Goal: Task Accomplishment & Management: Use online tool/utility

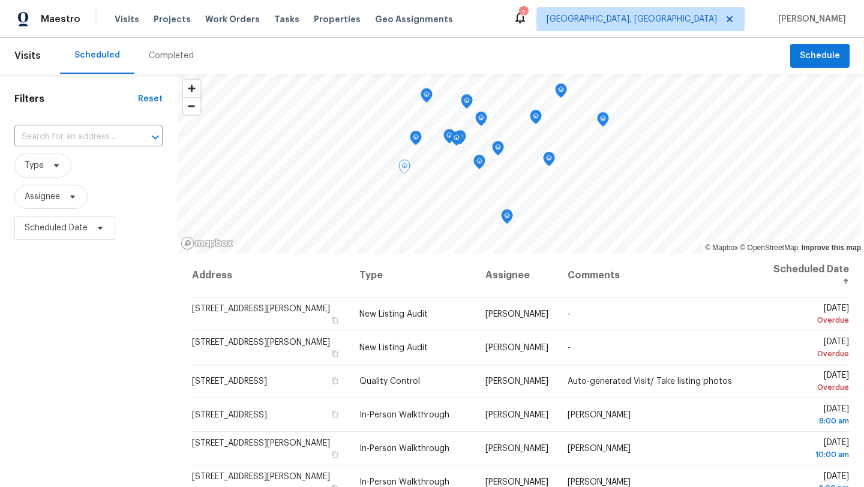
scroll to position [303, 0]
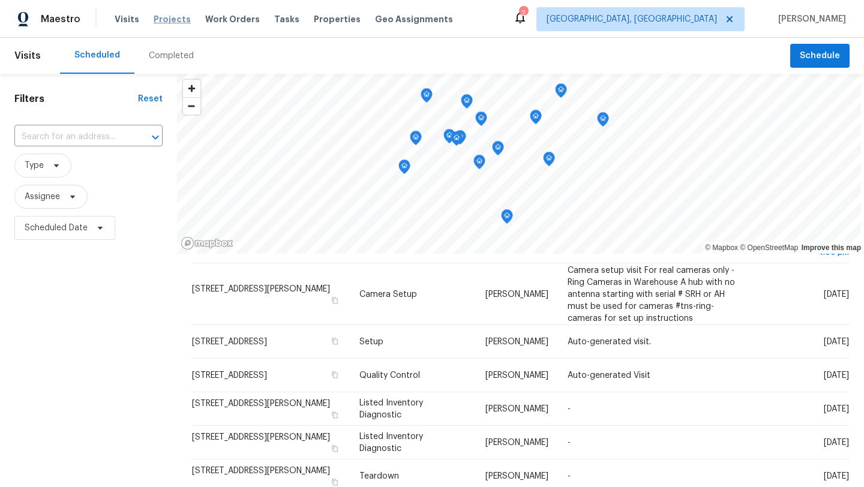
click at [162, 20] on span "Projects" at bounding box center [172, 19] width 37 height 12
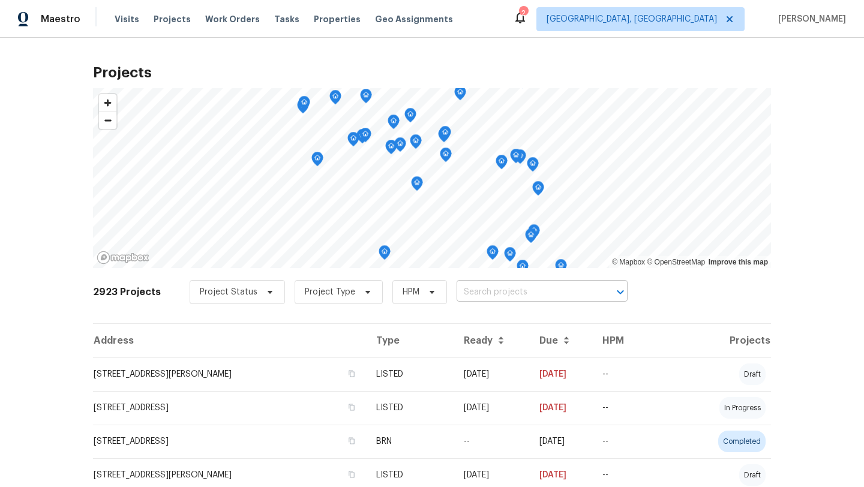
click at [462, 292] on input "text" at bounding box center [524, 292] width 137 height 19
type input "bennin"
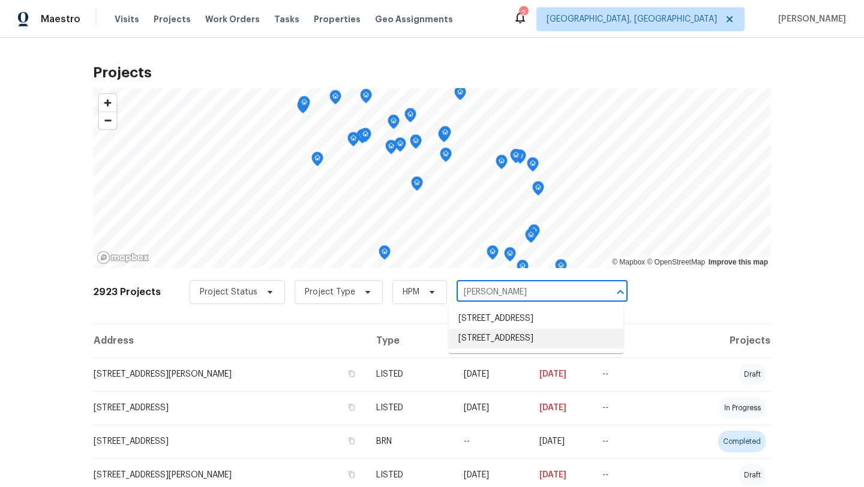
click at [500, 348] on li "13506 Bennington Ave, Cleveland, OH 44135" at bounding box center [536, 339] width 175 height 20
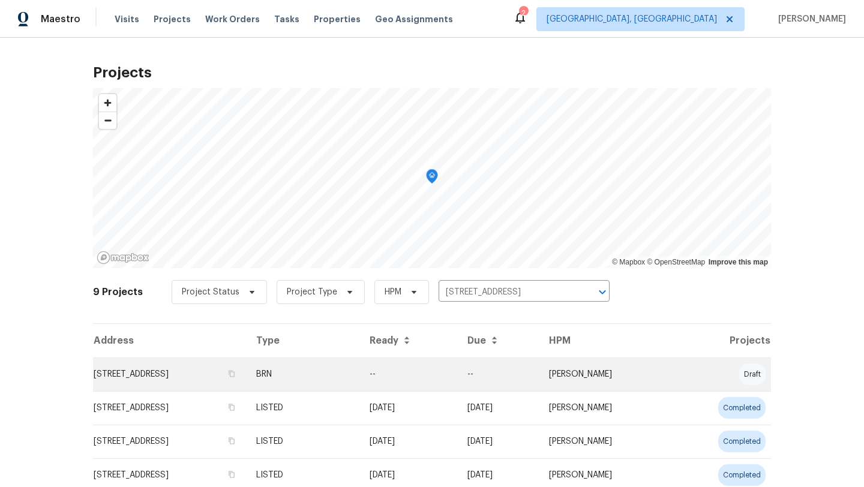
click at [187, 373] on td "13506 Bennington Ave, Cleveland, OH 44135" at bounding box center [170, 374] width 154 height 34
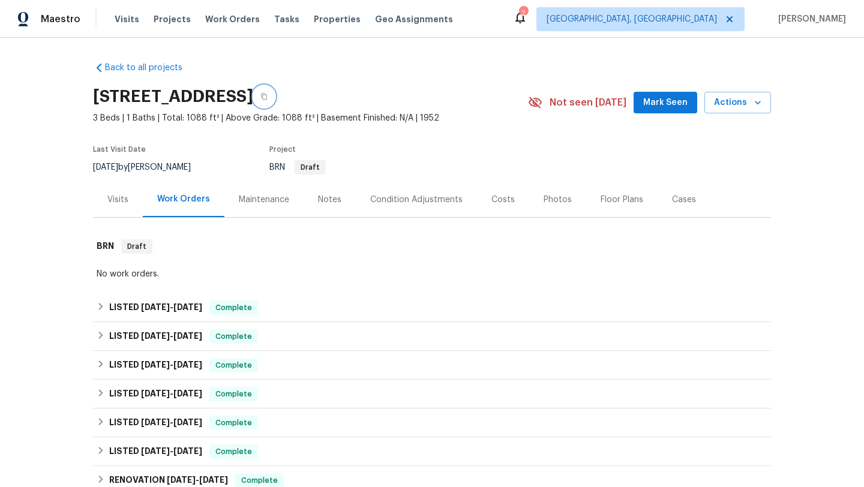
click at [268, 93] on icon "button" at bounding box center [263, 96] width 7 height 7
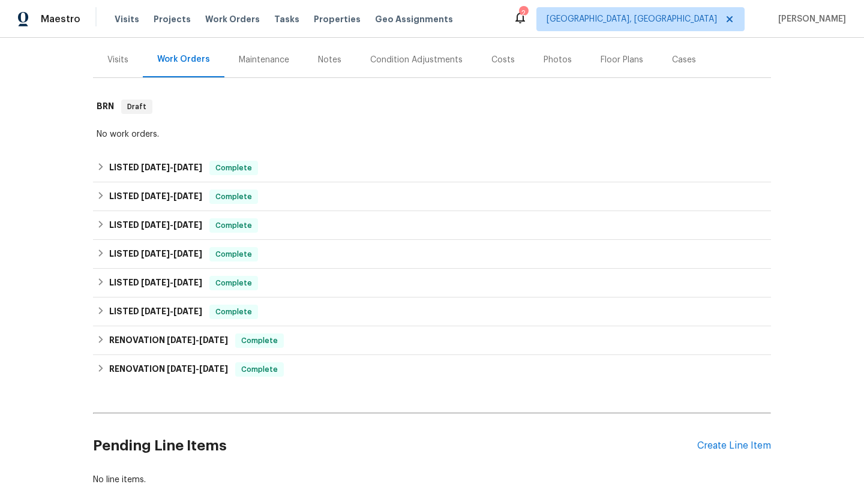
scroll to position [220, 0]
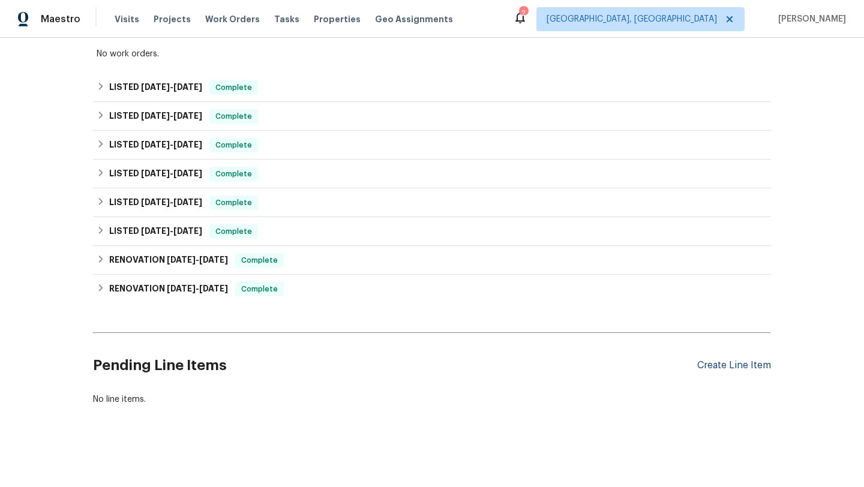
click at [722, 360] on div "Create Line Item" at bounding box center [734, 365] width 74 height 11
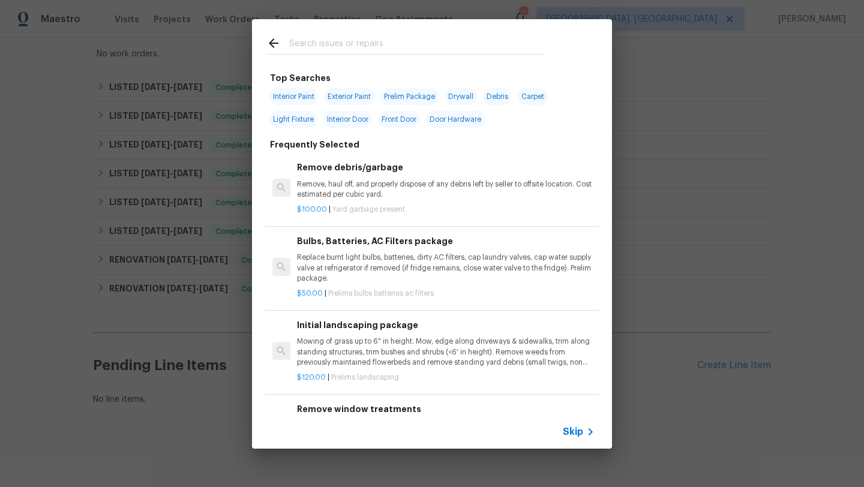
click at [308, 45] on input "text" at bounding box center [416, 45] width 254 height 18
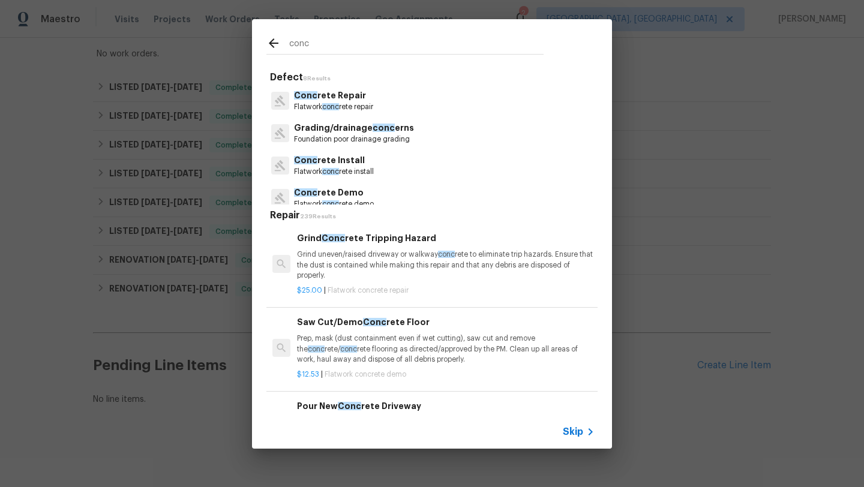
type input "conc"
click at [321, 100] on p "Conc rete Repair" at bounding box center [333, 95] width 79 height 13
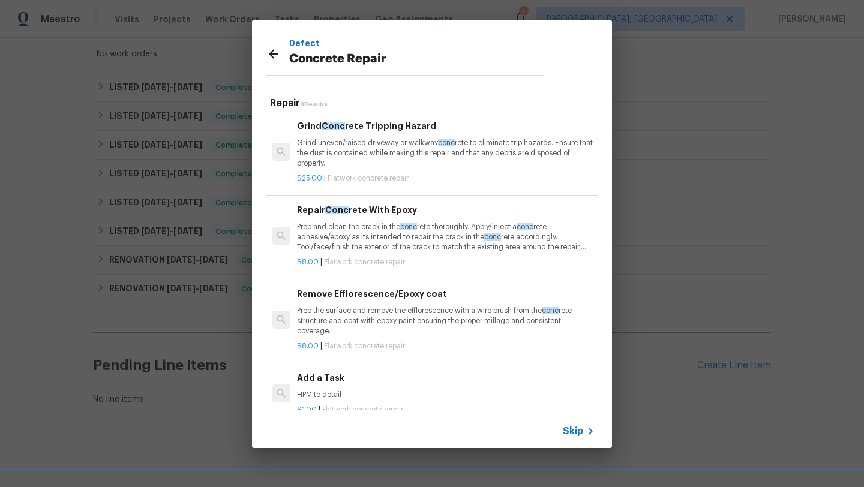
click at [318, 381] on h6 "Add a Task" at bounding box center [446, 377] width 298 height 13
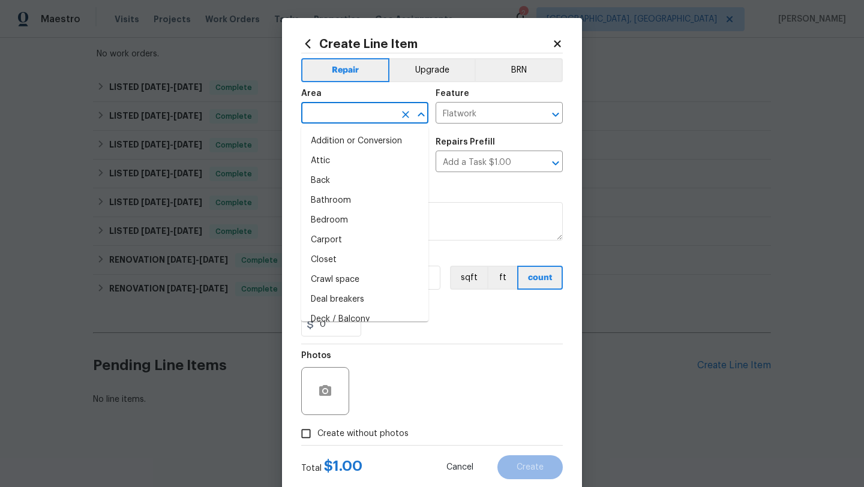
click at [334, 109] on input "text" at bounding box center [348, 114] width 94 height 19
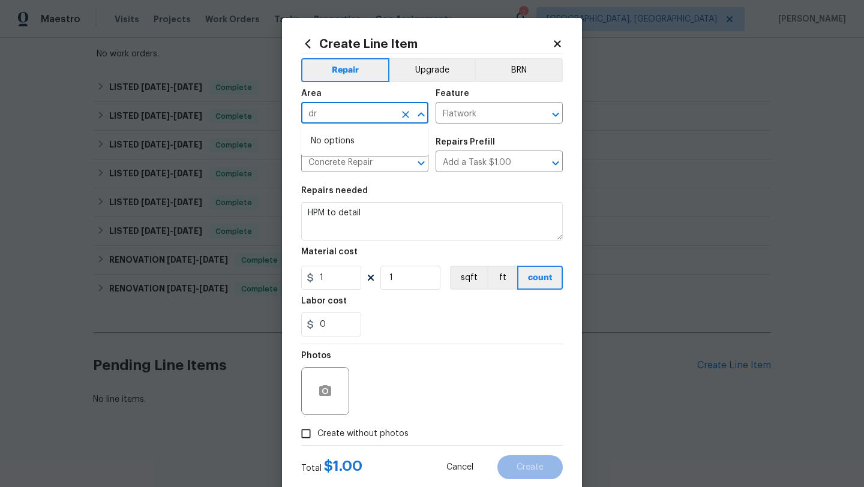
type input "d"
click at [329, 140] on li "Front" at bounding box center [364, 141] width 127 height 20
type input "Front"
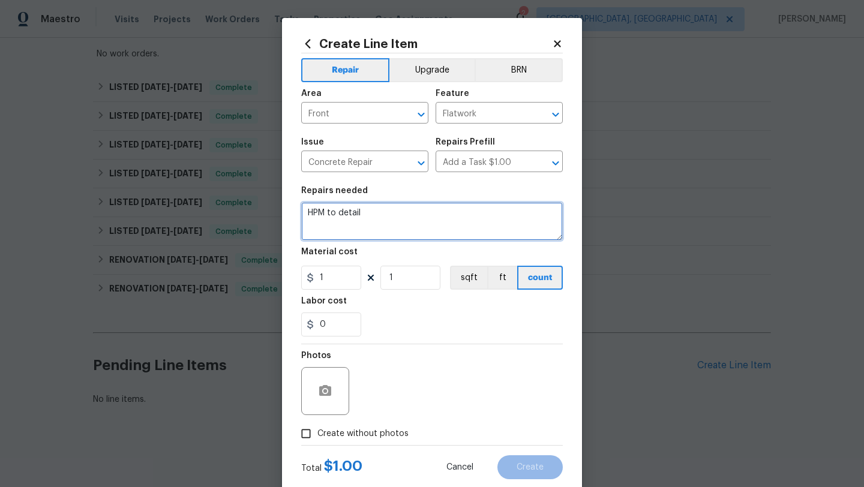
drag, startPoint x: 381, startPoint y: 217, endPoint x: 299, endPoint y: 211, distance: 81.8
click at [299, 211] on div "Create Line Item Repair Upgrade BRN Area Front ​ Feature Flatwork ​ Issue Concr…" at bounding box center [432, 258] width 300 height 480
click at [331, 223] on textarea at bounding box center [432, 221] width 262 height 38
type textarea "POS concrete"
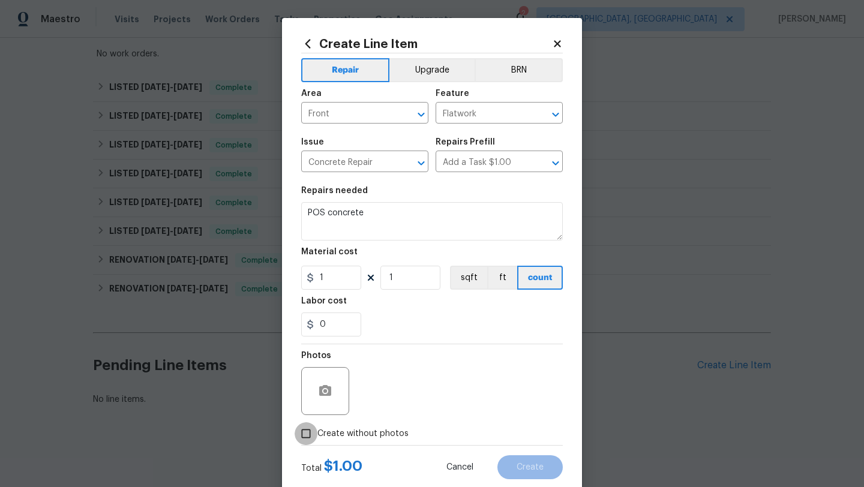
click at [302, 436] on input "Create without photos" at bounding box center [306, 433] width 23 height 23
checkbox input "true"
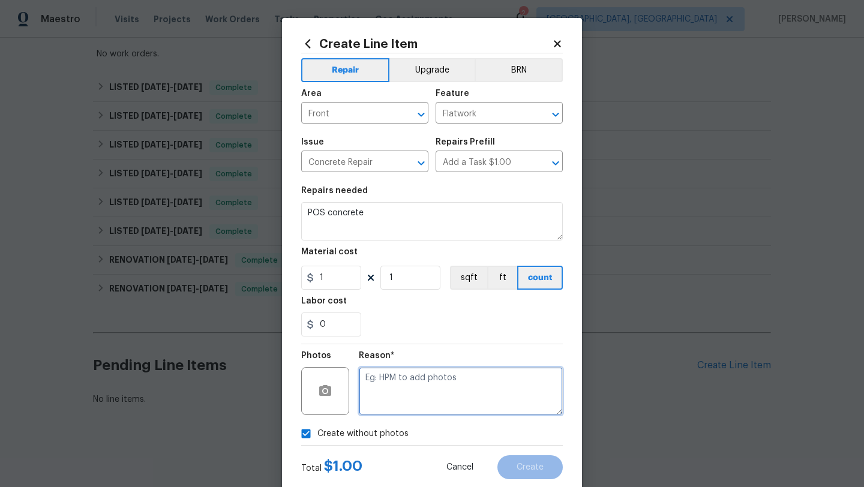
click at [408, 392] on textarea at bounding box center [461, 391] width 204 height 48
type textarea "desk"
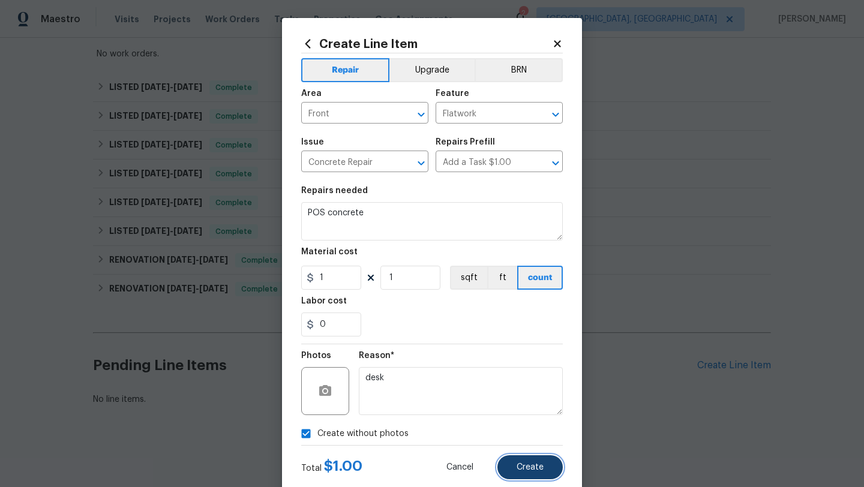
click at [536, 472] on button "Create" at bounding box center [529, 467] width 65 height 24
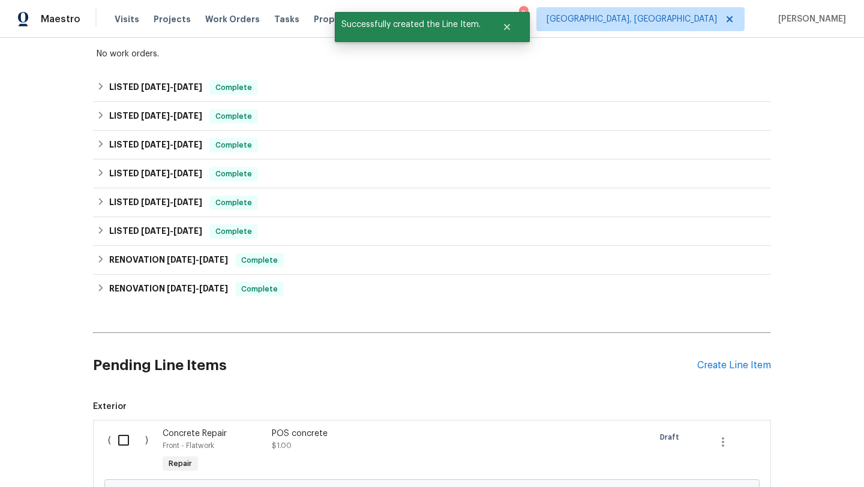
click at [127, 443] on input "checkbox" at bounding box center [128, 440] width 34 height 25
checkbox input "true"
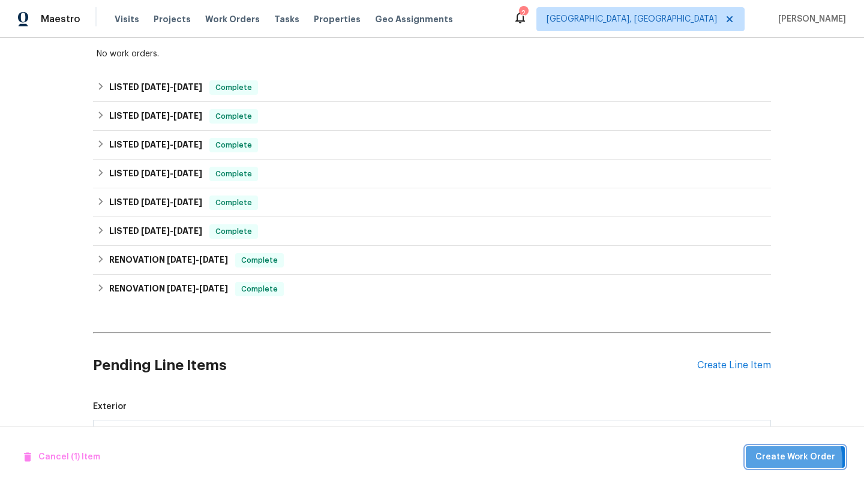
click at [774, 462] on span "Create Work Order" at bounding box center [795, 457] width 80 height 15
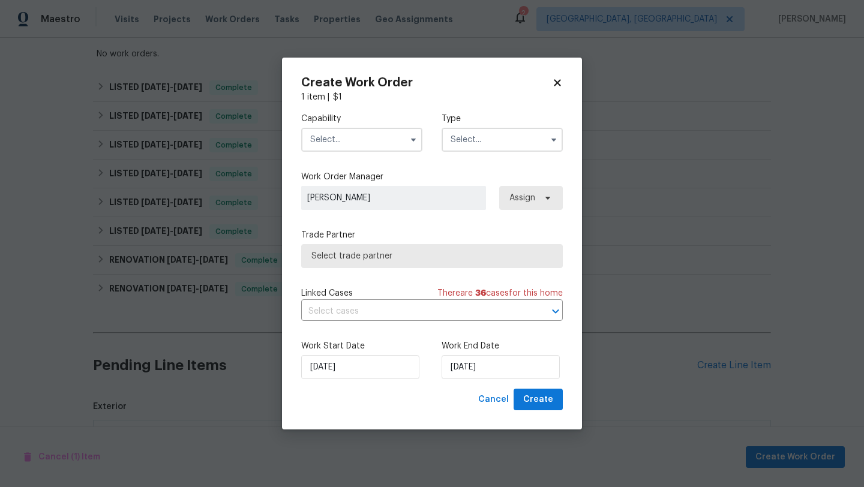
click at [373, 143] on input "text" at bounding box center [361, 140] width 121 height 24
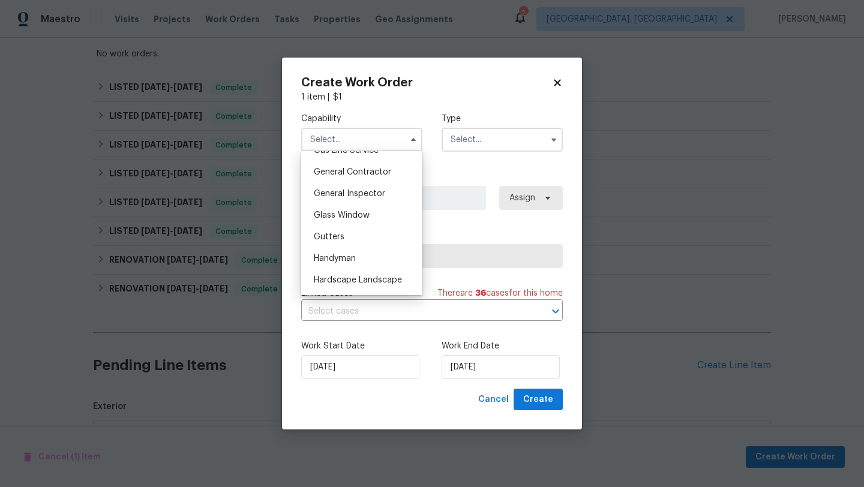
scroll to position [564, 0]
click at [356, 178] on span "General Contractor" at bounding box center [352, 174] width 77 height 8
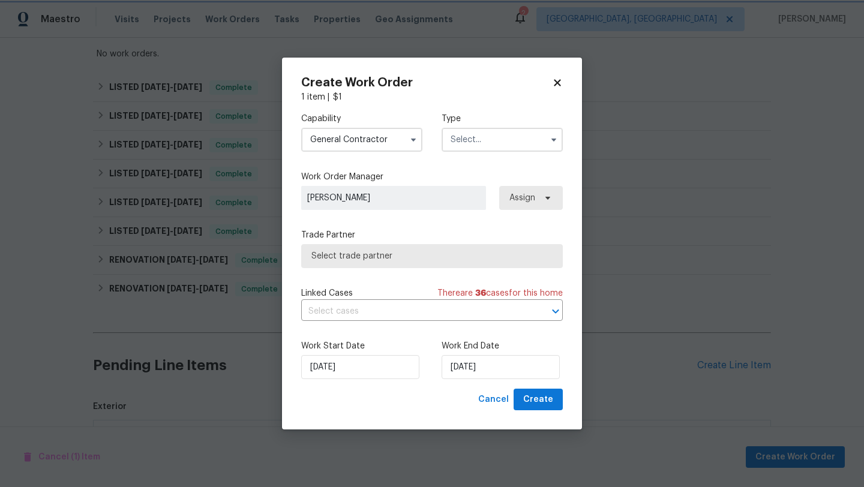
type input "General Contractor"
click at [456, 145] on input "text" at bounding box center [501, 140] width 121 height 24
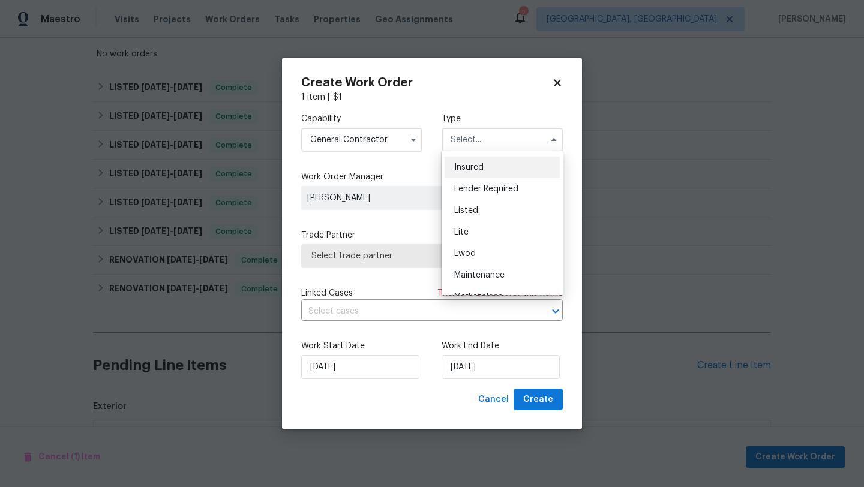
scroll to position [82, 0]
click at [477, 214] on span "Listed" at bounding box center [466, 213] width 24 height 8
type input "Listed"
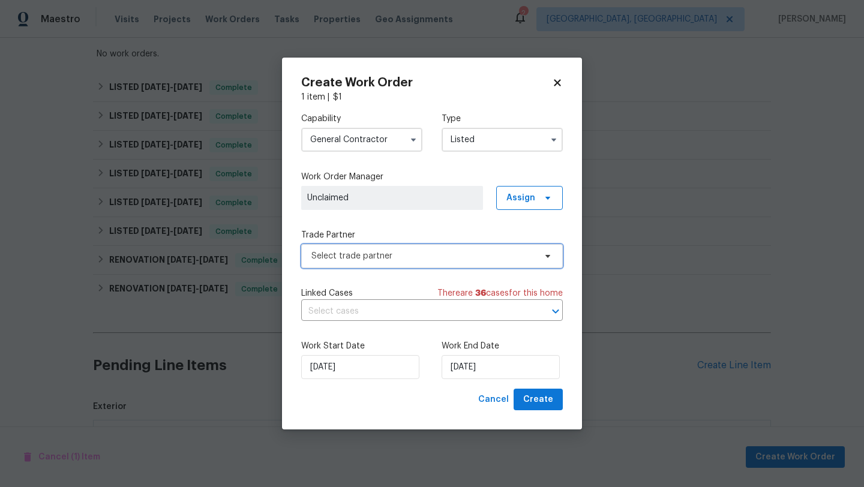
click at [321, 254] on span "Select trade partner" at bounding box center [423, 256] width 224 height 12
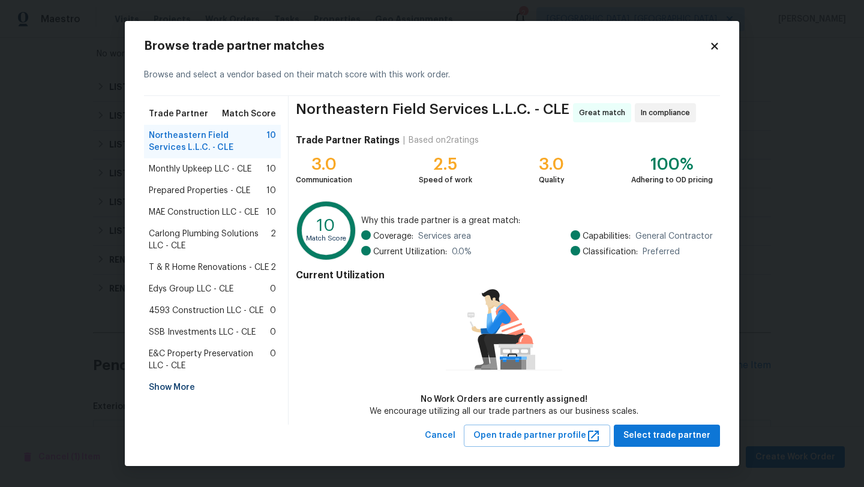
click at [191, 169] on span "Monthly Upkeep LLC - CLE" at bounding box center [200, 169] width 103 height 12
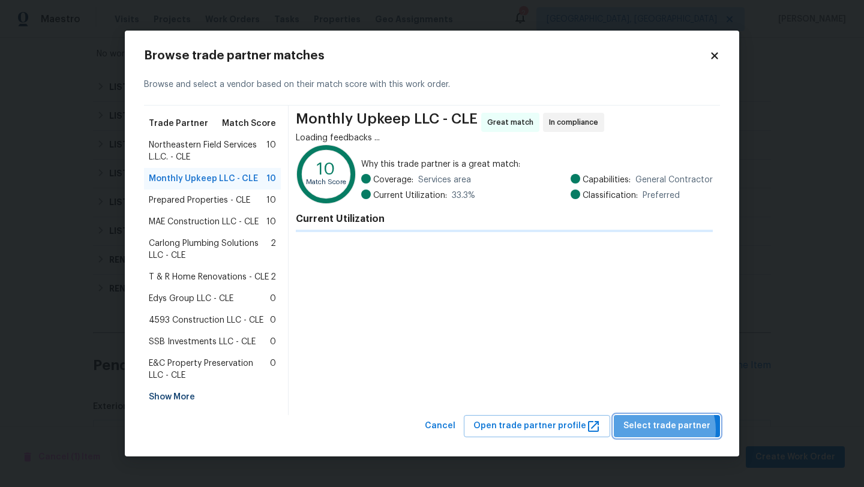
click at [666, 429] on span "Select trade partner" at bounding box center [666, 426] width 87 height 15
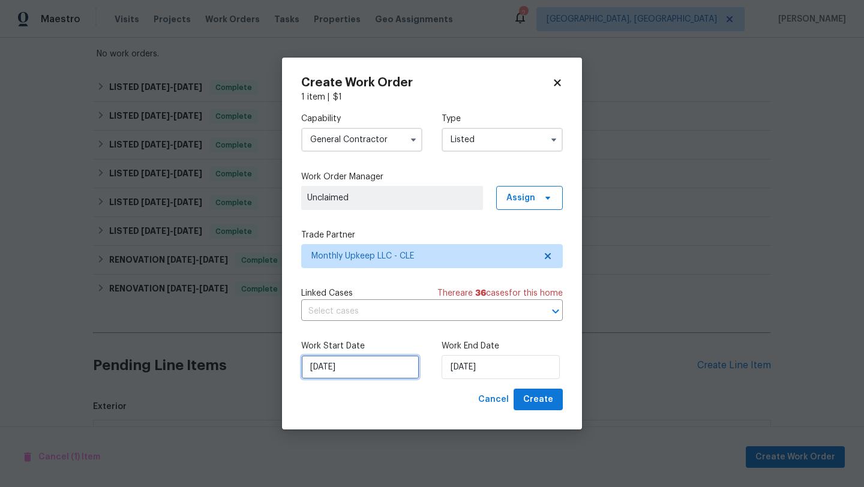
click at [342, 371] on input "[DATE]" at bounding box center [360, 367] width 118 height 24
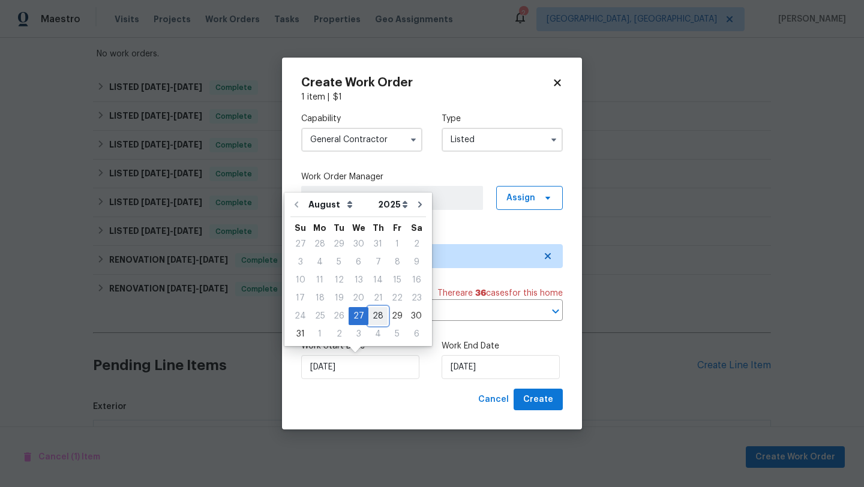
click at [372, 316] on div "28" at bounding box center [377, 316] width 19 height 17
type input "[DATE]"
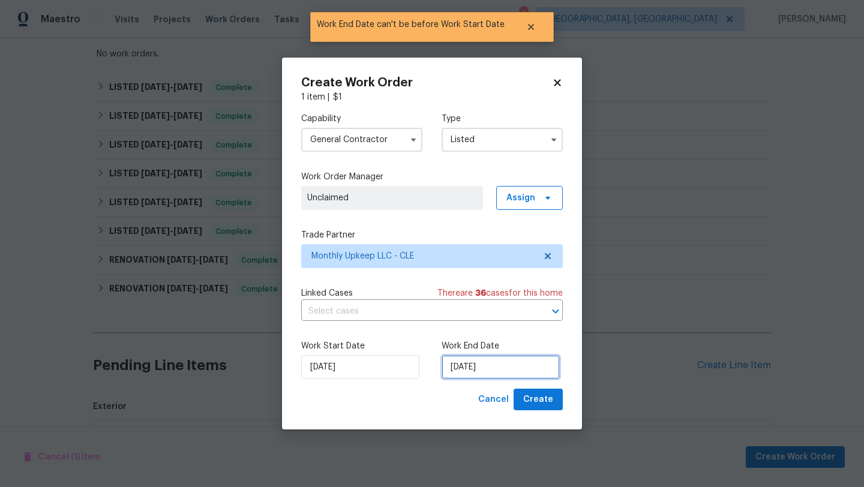
click at [481, 369] on input "[DATE]" at bounding box center [500, 367] width 118 height 24
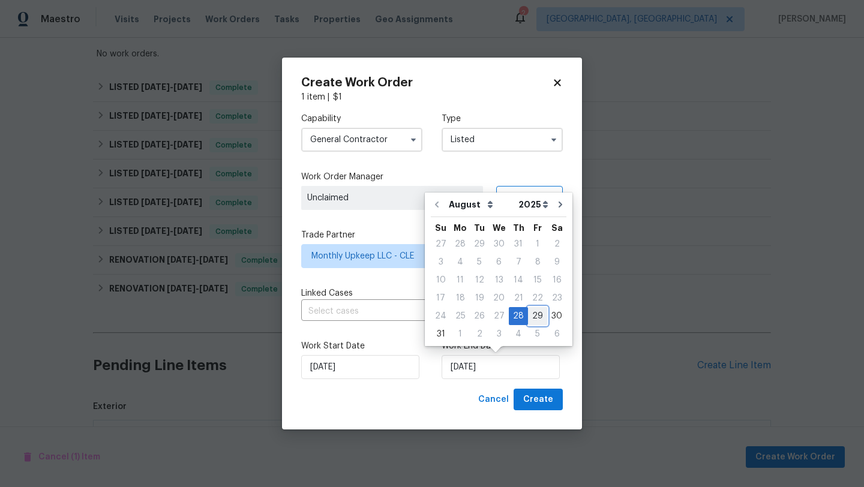
click at [533, 314] on div "29" at bounding box center [537, 316] width 19 height 17
type input "[DATE]"
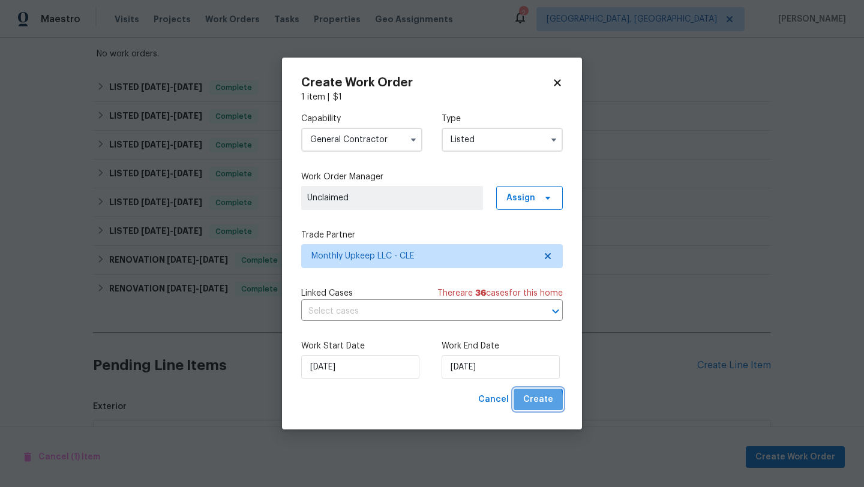
click at [527, 402] on span "Create" at bounding box center [538, 399] width 30 height 15
click at [542, 399] on div "Cancel Create" at bounding box center [517, 400] width 89 height 22
click at [499, 363] on input "[DATE]" at bounding box center [500, 367] width 118 height 24
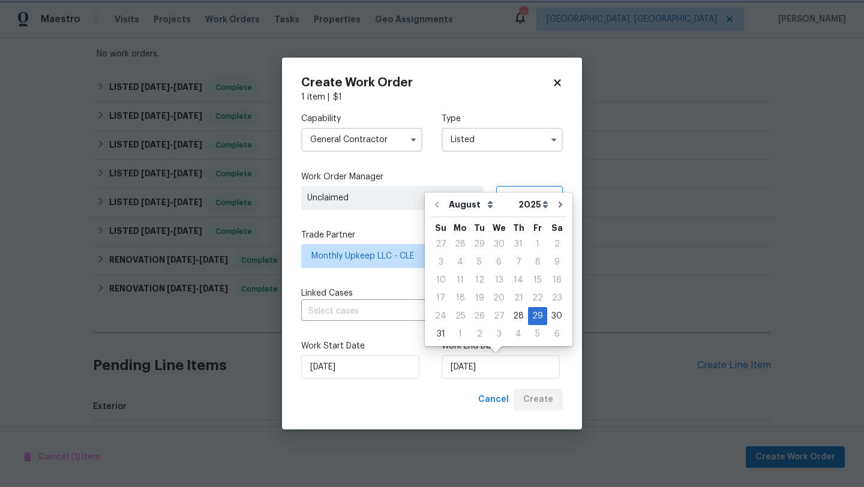
click at [545, 406] on div "Cancel Create" at bounding box center [517, 400] width 89 height 22
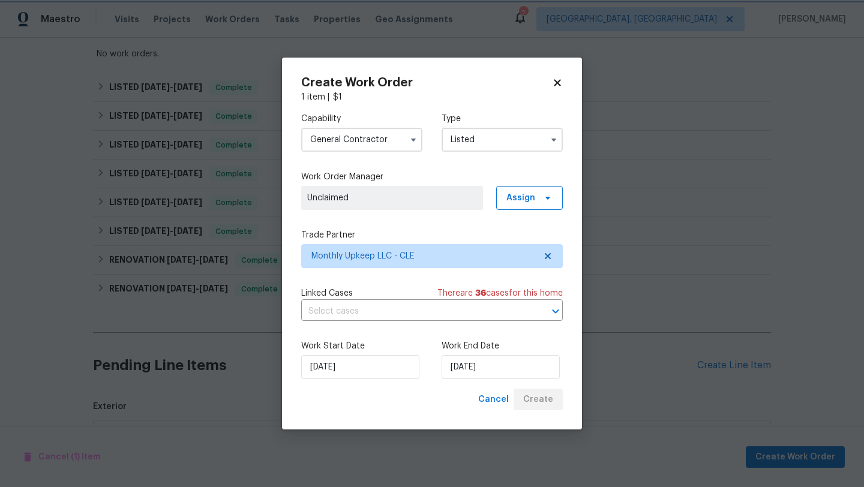
checkbox input "false"
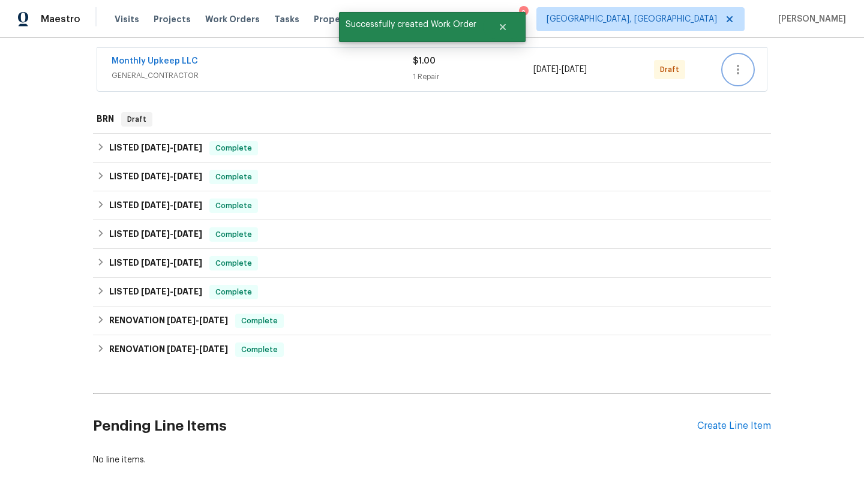
click at [738, 63] on icon "button" at bounding box center [738, 69] width 14 height 14
click at [737, 74] on li "Send to Vendor" at bounding box center [788, 70] width 130 height 20
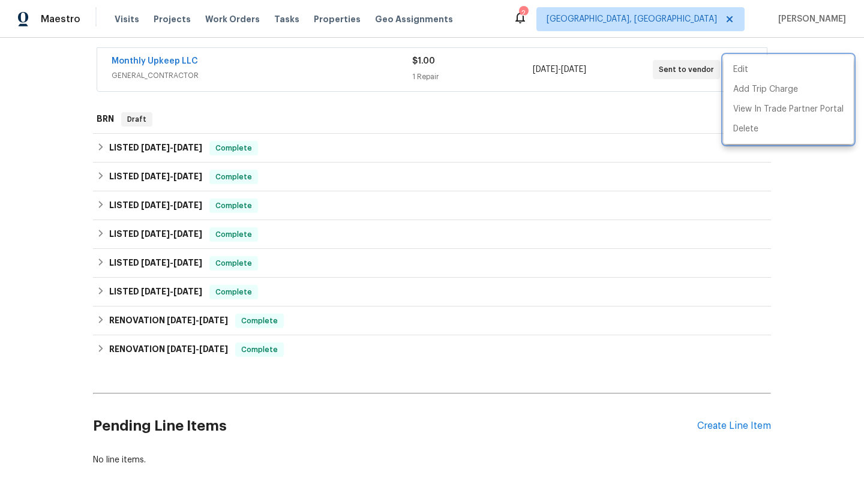
click at [386, 112] on div at bounding box center [432, 243] width 864 height 487
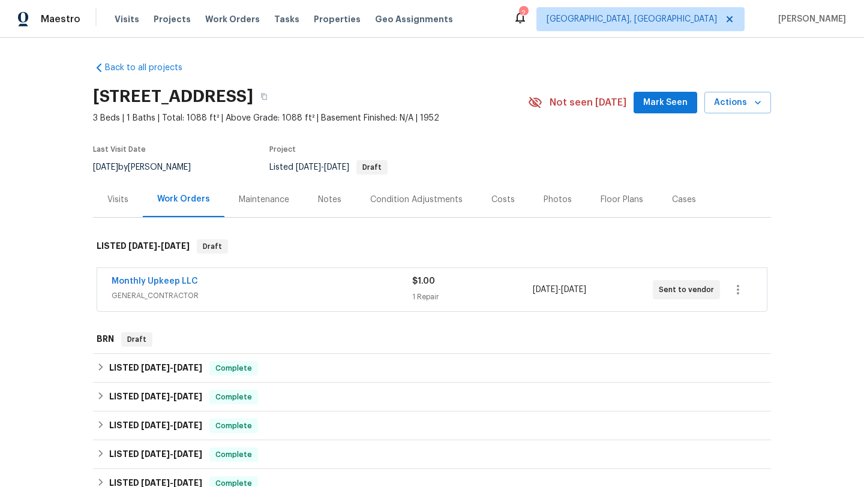
click at [661, 110] on button "Mark Seen" at bounding box center [665, 103] width 64 height 22
click at [176, 281] on link "Monthly Upkeep LLC" at bounding box center [155, 281] width 86 height 8
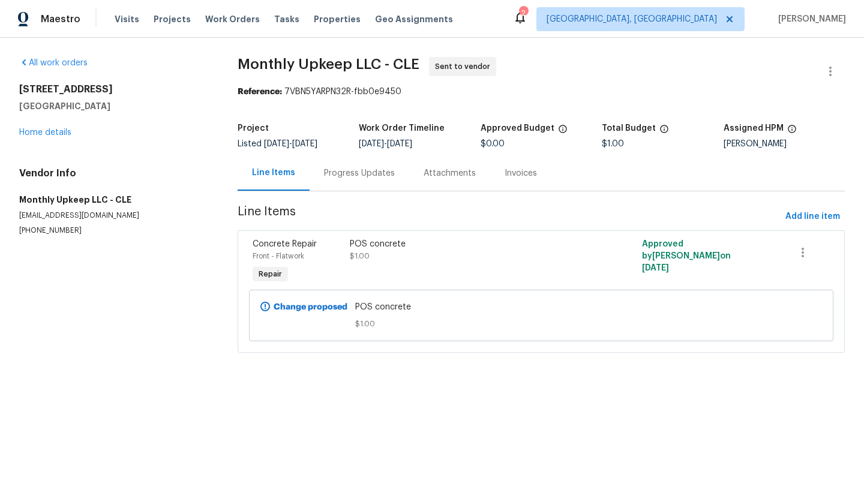
click at [386, 247] on div "POS concrete" at bounding box center [468, 244] width 236 height 12
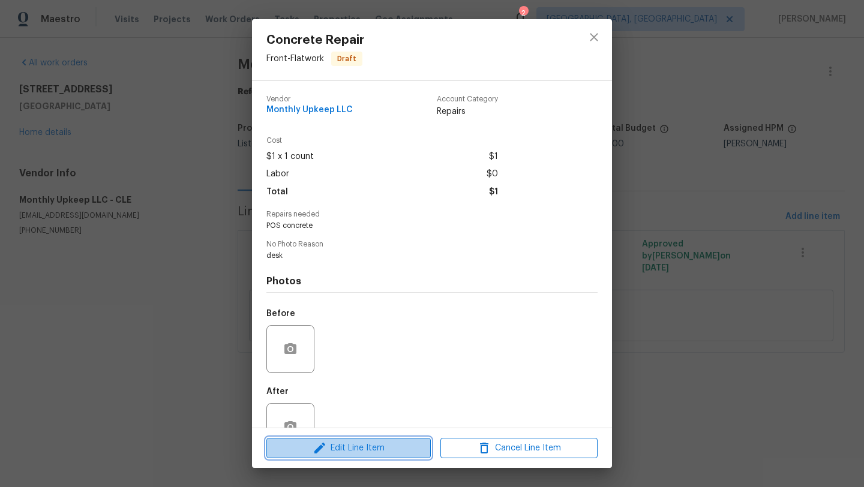
click at [270, 451] on span "Edit Line Item" at bounding box center [348, 448] width 157 height 15
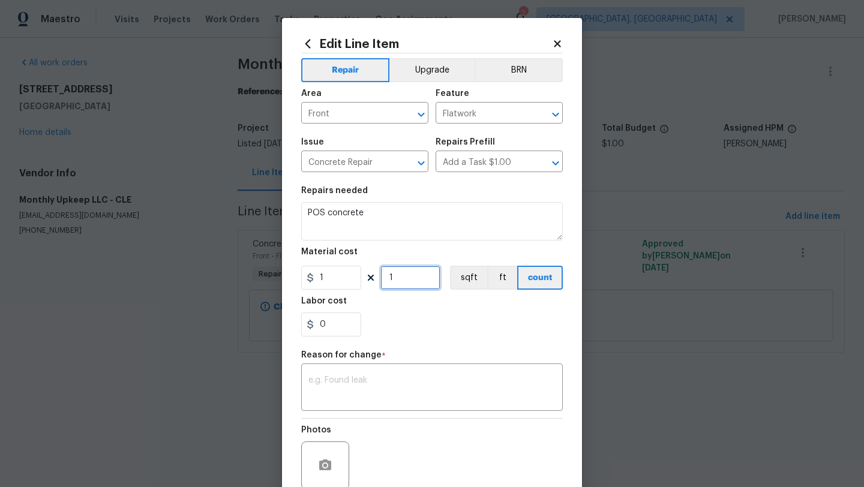
drag, startPoint x: 403, startPoint y: 280, endPoint x: 372, endPoint y: 279, distance: 30.6
click at [372, 280] on div "1 1 sqft ft count" at bounding box center [432, 278] width 262 height 24
type input "2950"
click at [359, 399] on textarea at bounding box center [431, 388] width 247 height 25
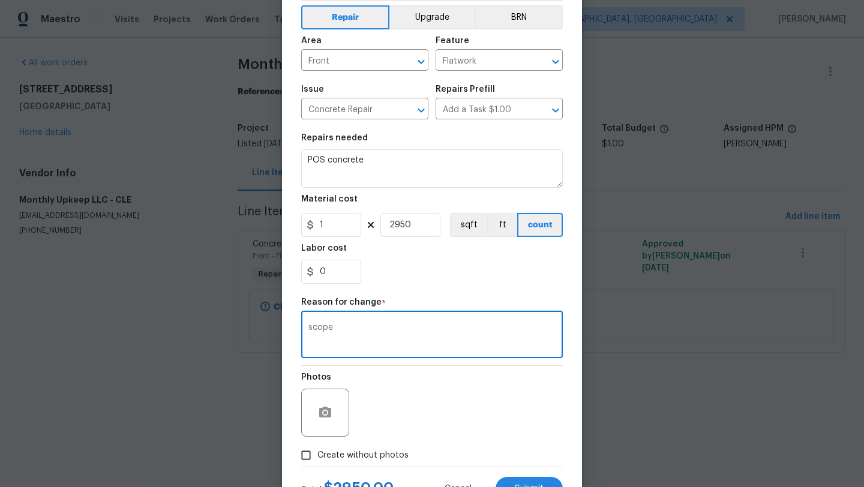
scroll to position [104, 0]
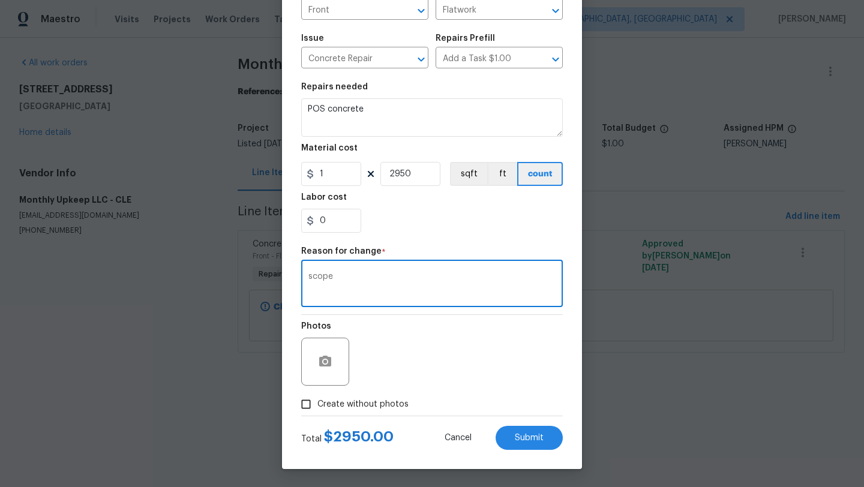
type textarea "scope"
click at [308, 407] on input "Create without photos" at bounding box center [306, 404] width 23 height 23
checkbox input "true"
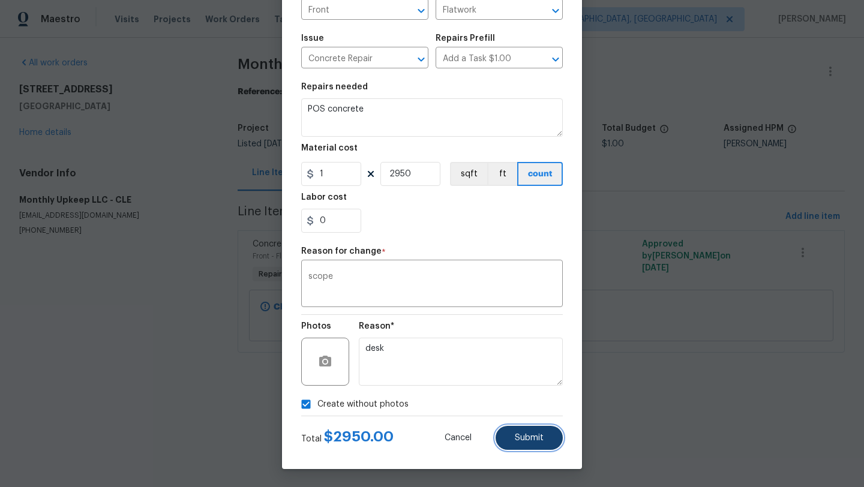
click at [530, 434] on span "Submit" at bounding box center [529, 438] width 29 height 9
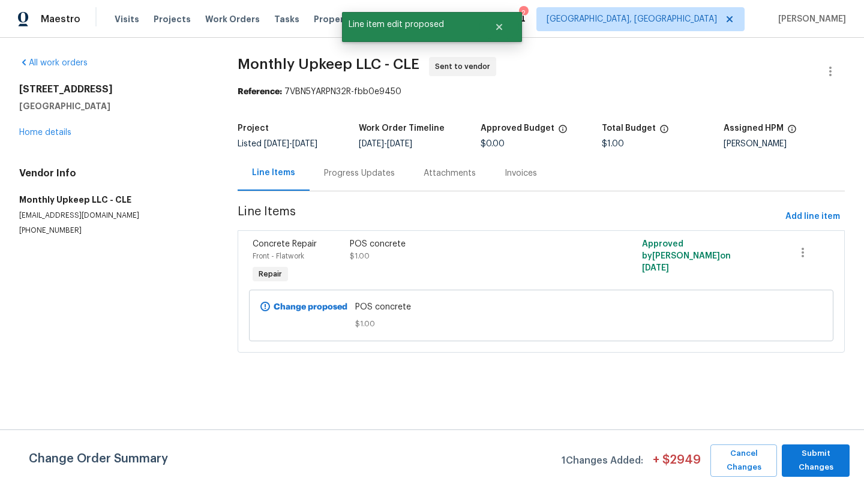
scroll to position [0, 0]
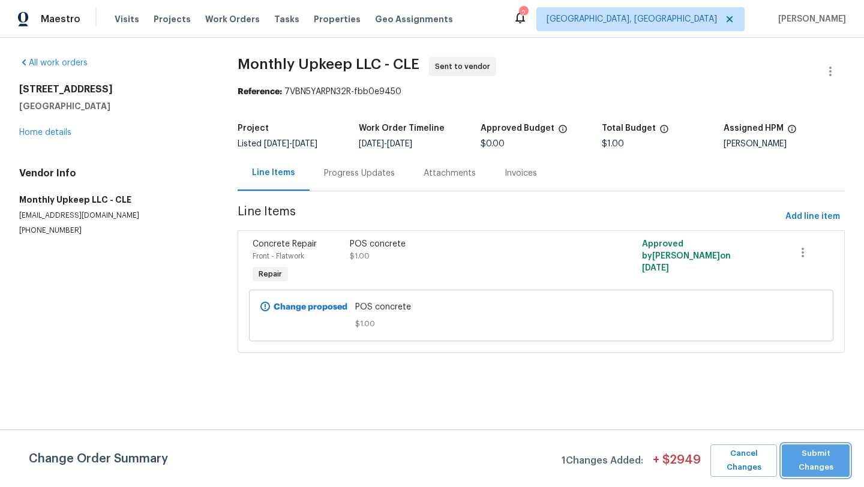
click at [804, 464] on span "Submit Changes" at bounding box center [816, 461] width 56 height 28
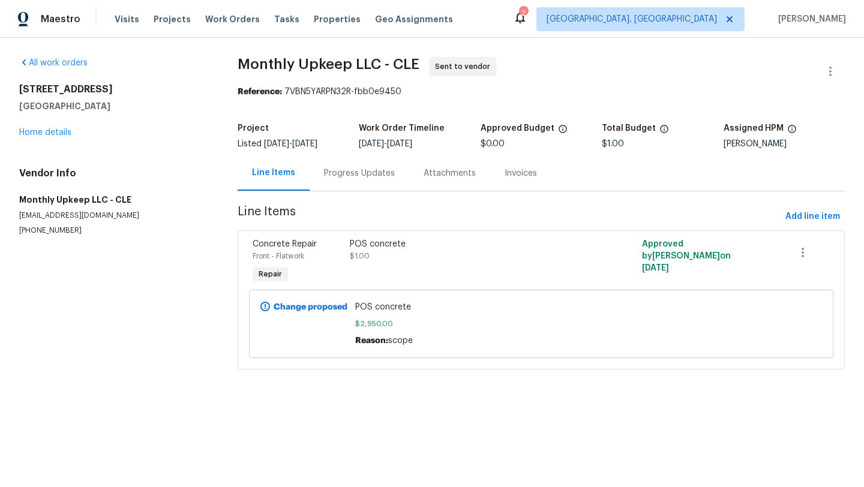
click at [58, 127] on div "13506 Bennington Ave Cleveland, OH 44135 Home details" at bounding box center [114, 110] width 190 height 55
click at [58, 133] on link "Home details" at bounding box center [45, 132] width 52 height 8
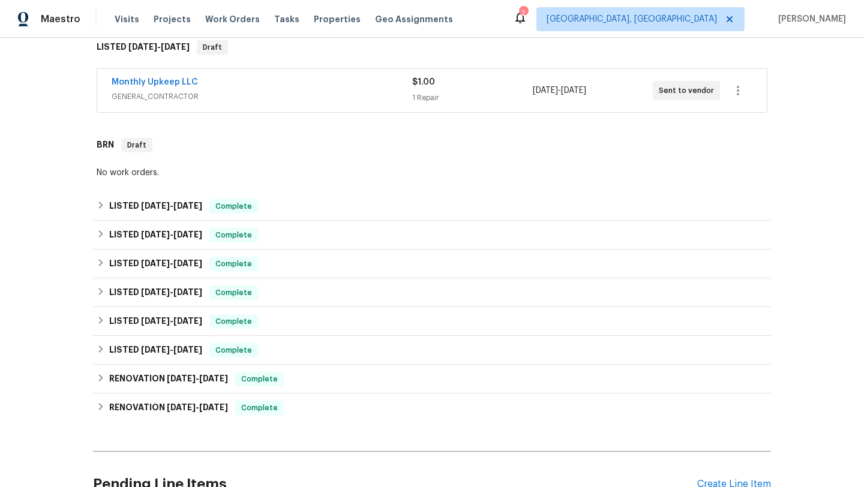
scroll to position [318, 0]
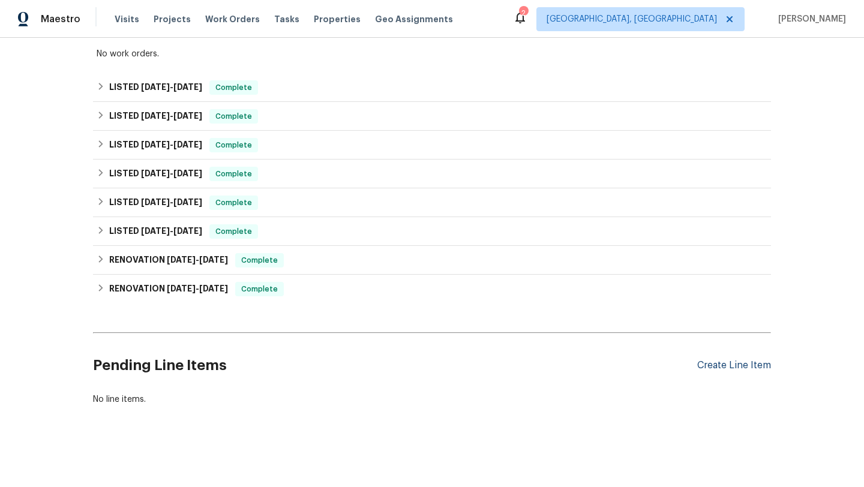
click at [705, 363] on div "Create Line Item" at bounding box center [734, 365] width 74 height 11
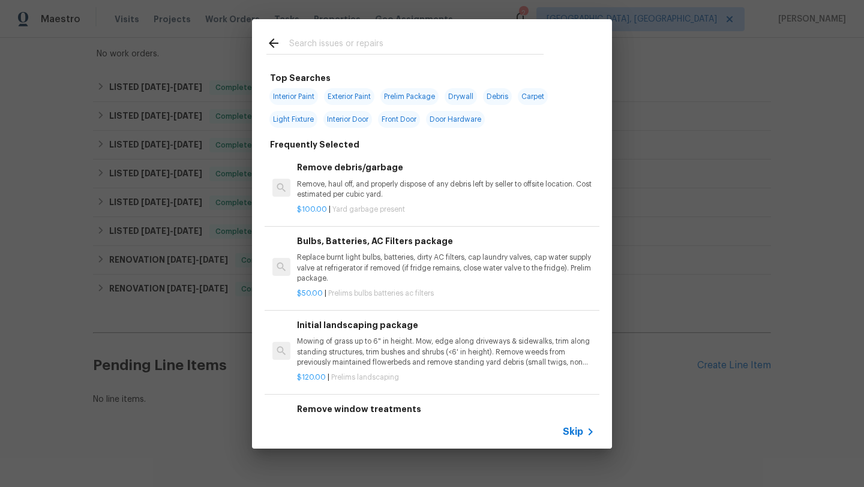
click at [377, 49] on input "text" at bounding box center [416, 45] width 254 height 18
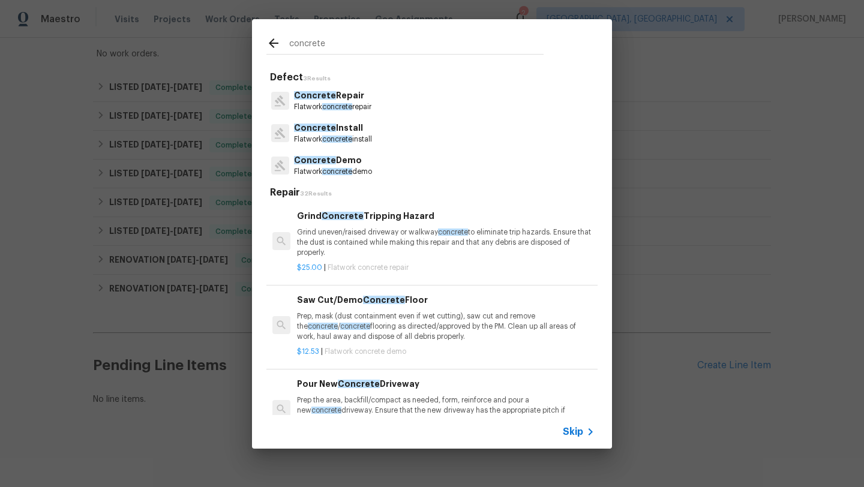
type input "concrete"
click at [348, 102] on p "Flatwork concrete repair" at bounding box center [332, 107] width 77 height 10
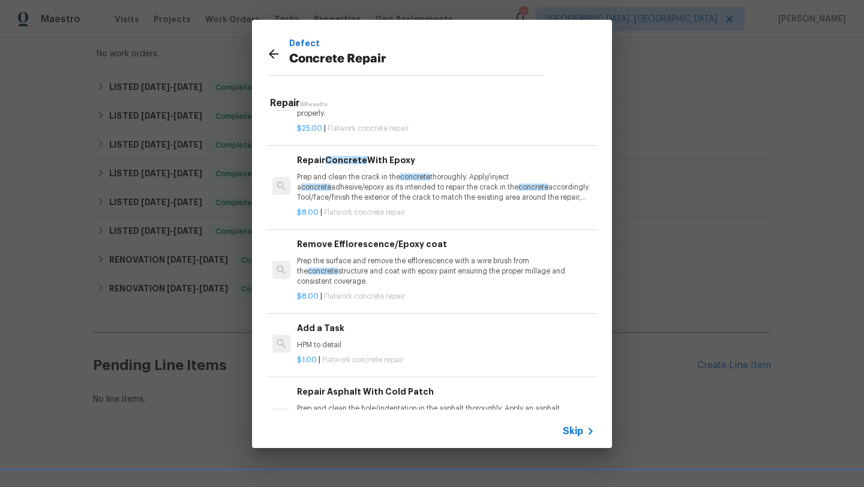
scroll to position [52, 0]
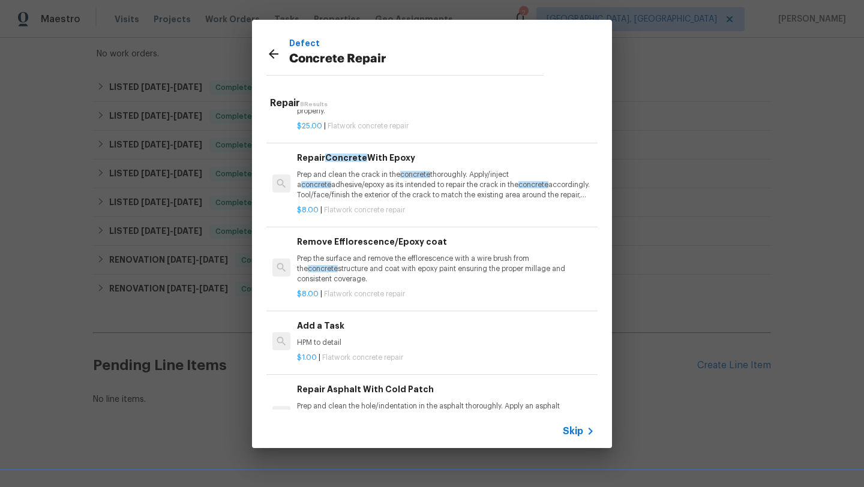
click at [329, 330] on h6 "Add a Task" at bounding box center [446, 325] width 298 height 13
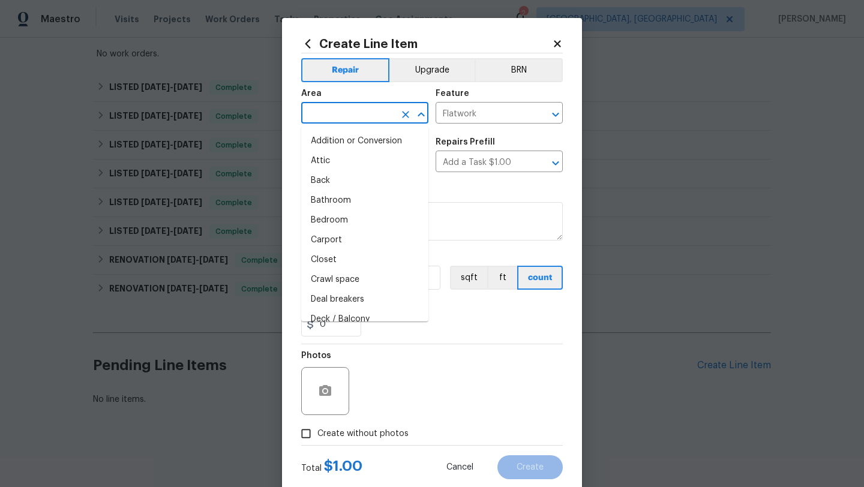
click at [360, 118] on input "text" at bounding box center [348, 114] width 94 height 19
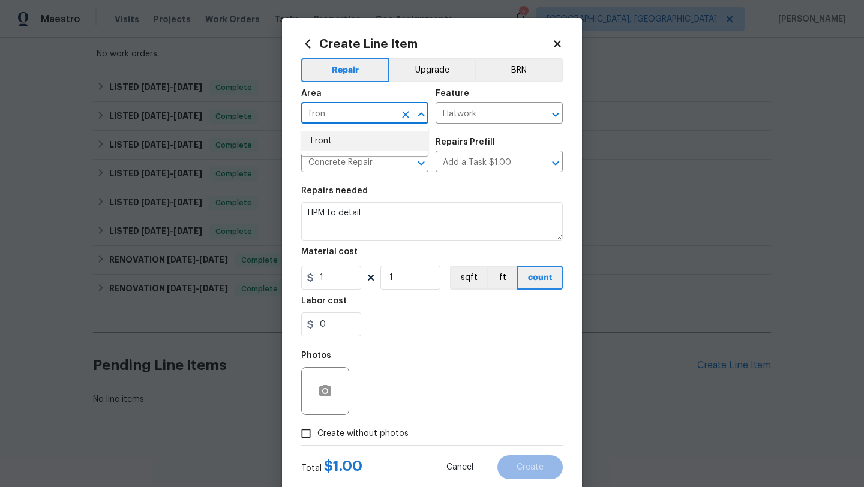
click at [337, 143] on li "Front" at bounding box center [364, 141] width 127 height 20
type input "Front"
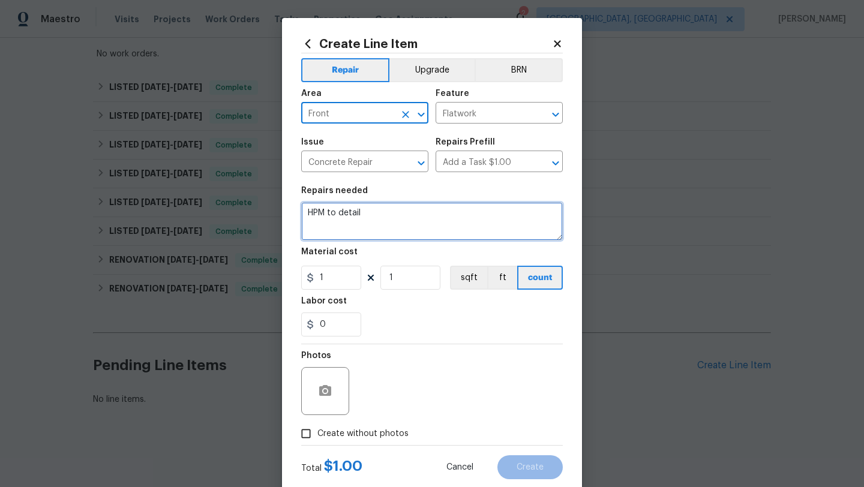
click at [434, 230] on textarea "HPM to detail" at bounding box center [432, 221] width 262 height 38
drag, startPoint x: 366, startPoint y: 214, endPoint x: 302, endPoint y: 214, distance: 64.2
click at [302, 214] on textarea "HPM to detail" at bounding box center [432, 221] width 262 height 38
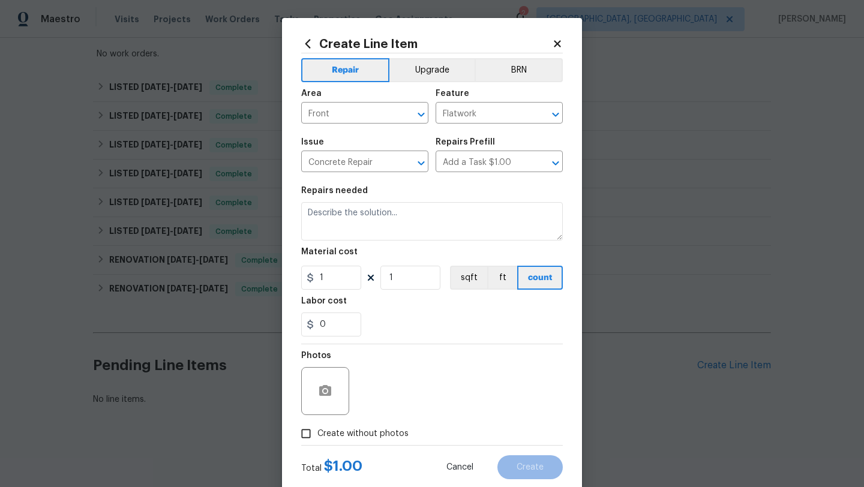
click at [560, 44] on icon at bounding box center [557, 43] width 11 height 11
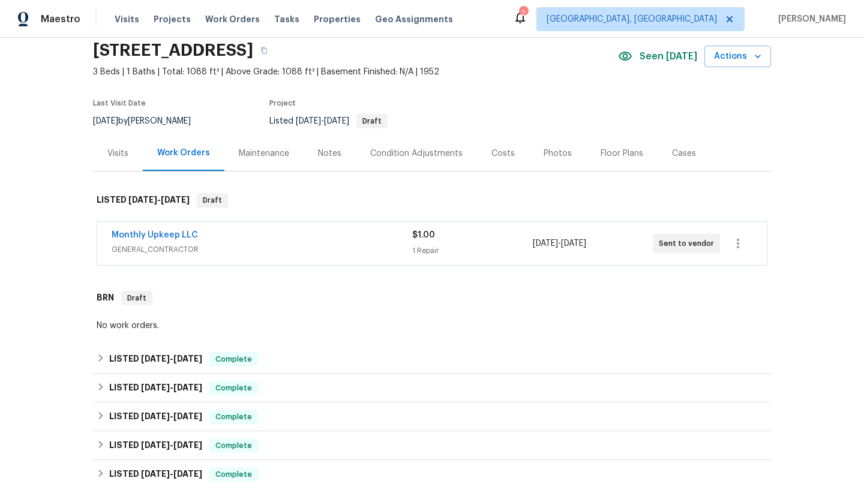
scroll to position [0, 0]
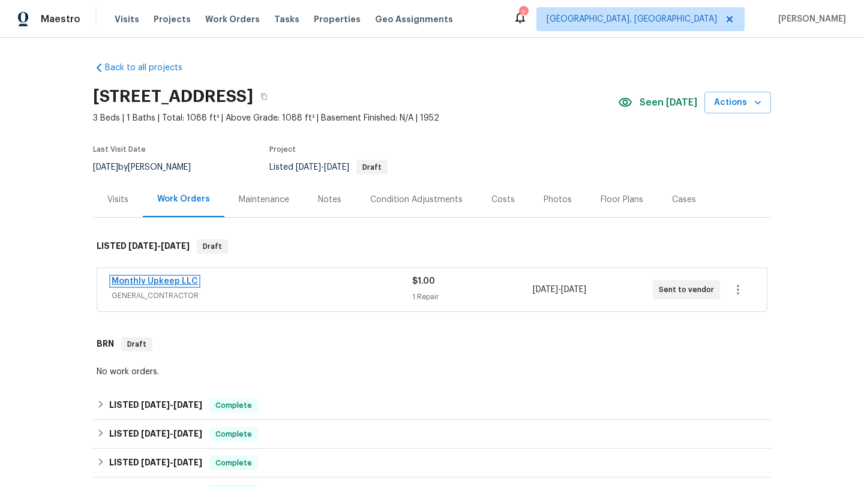
click at [145, 285] on link "Monthly Upkeep LLC" at bounding box center [155, 281] width 86 height 8
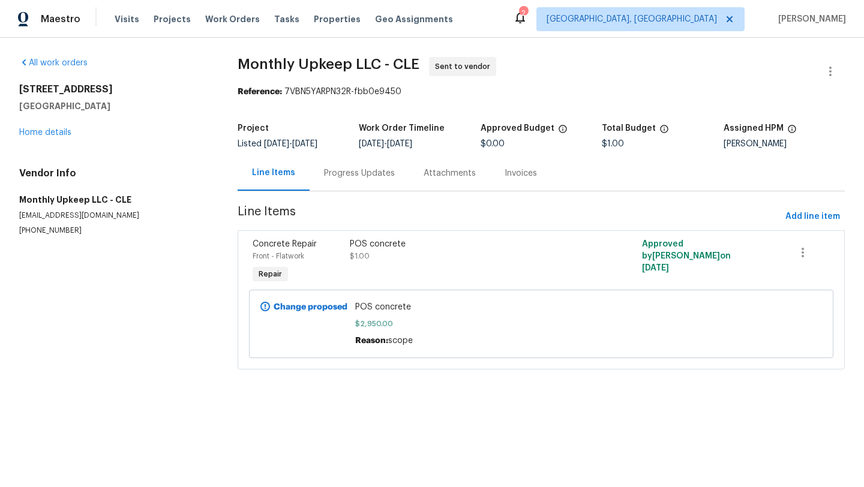
click at [290, 241] on span "Concrete Repair" at bounding box center [285, 244] width 64 height 8
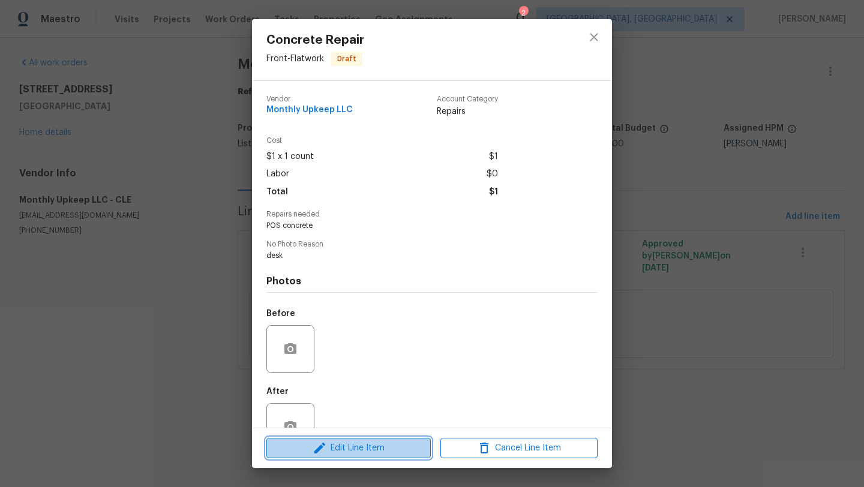
click at [279, 446] on span "Edit Line Item" at bounding box center [348, 448] width 157 height 15
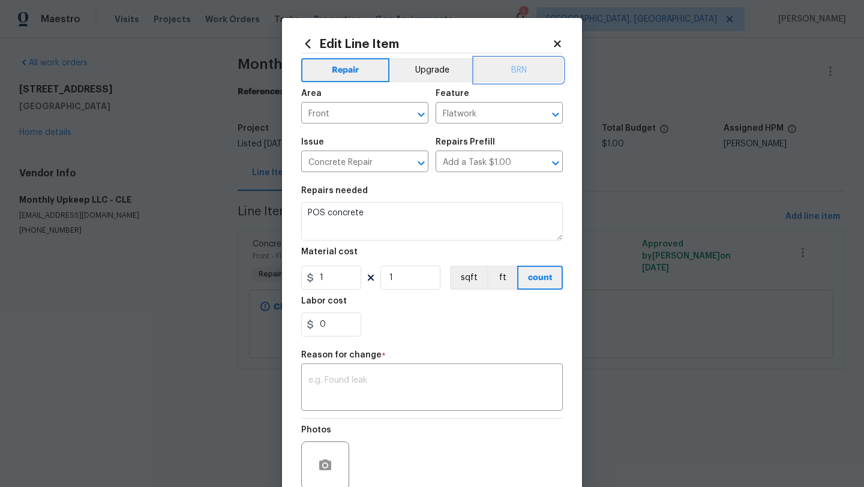
click at [512, 67] on button "BRN" at bounding box center [518, 70] width 88 height 24
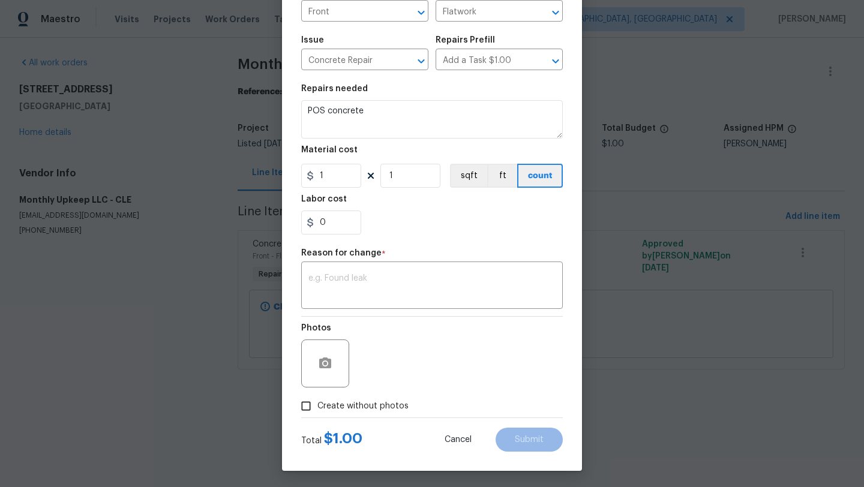
scroll to position [104, 0]
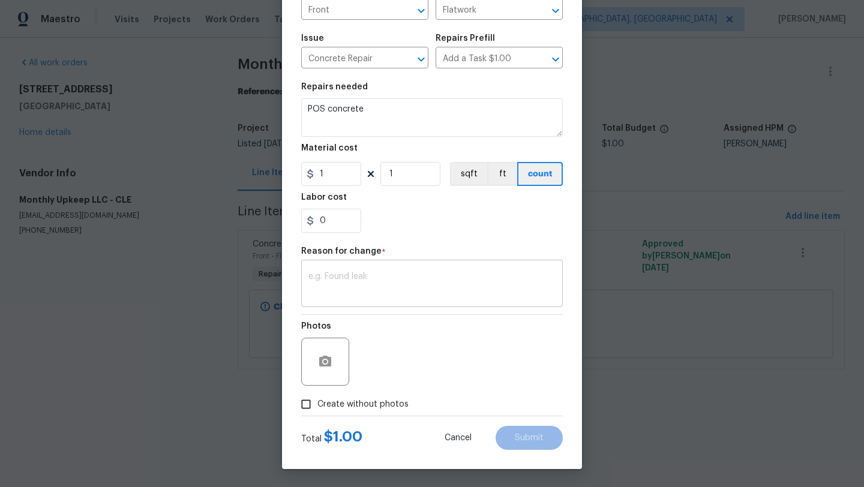
click at [375, 287] on textarea at bounding box center [431, 284] width 247 height 25
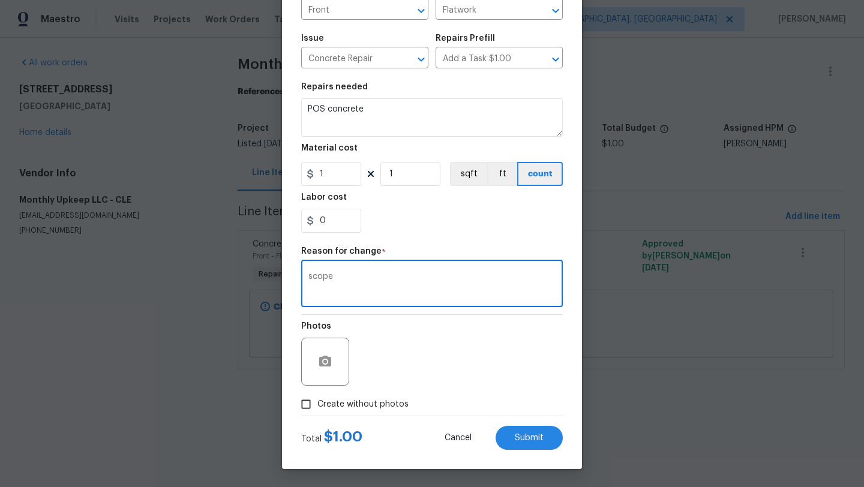
type textarea "scope"
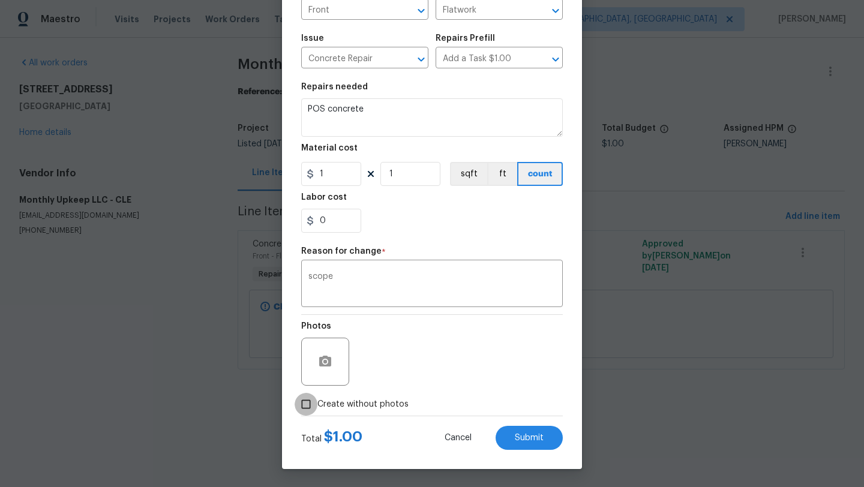
click at [307, 402] on input "Create without photos" at bounding box center [306, 404] width 23 height 23
checkbox input "true"
click at [525, 437] on span "Submit" at bounding box center [529, 438] width 29 height 9
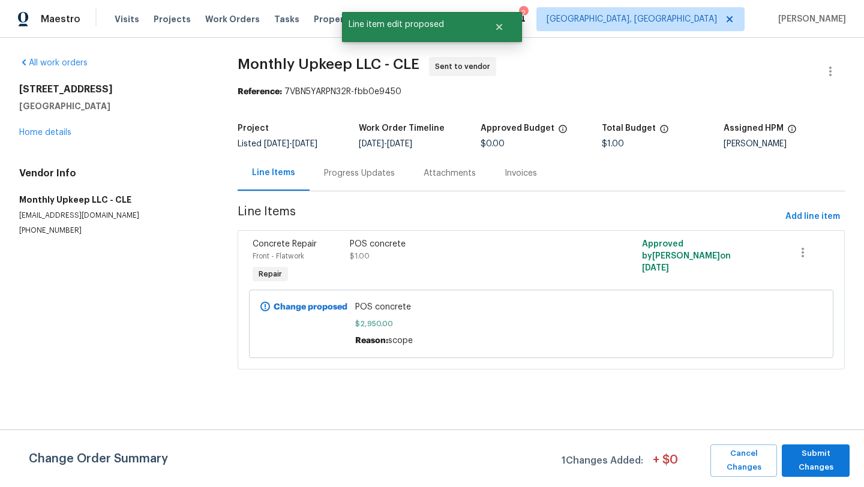
scroll to position [0, 0]
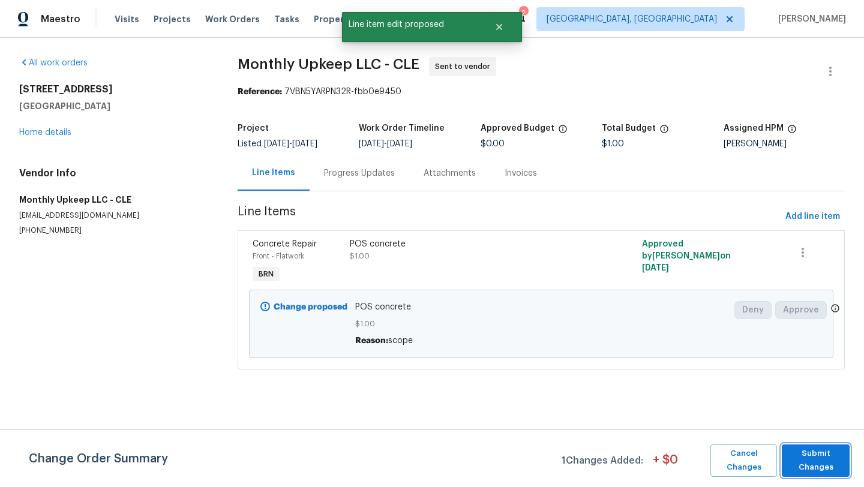
click at [815, 464] on span "Submit Changes" at bounding box center [816, 461] width 56 height 28
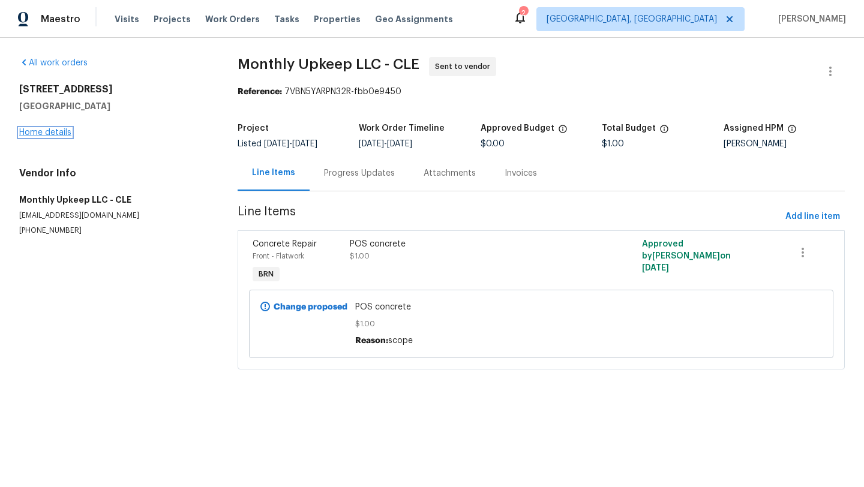
click at [61, 134] on link "Home details" at bounding box center [45, 132] width 52 height 8
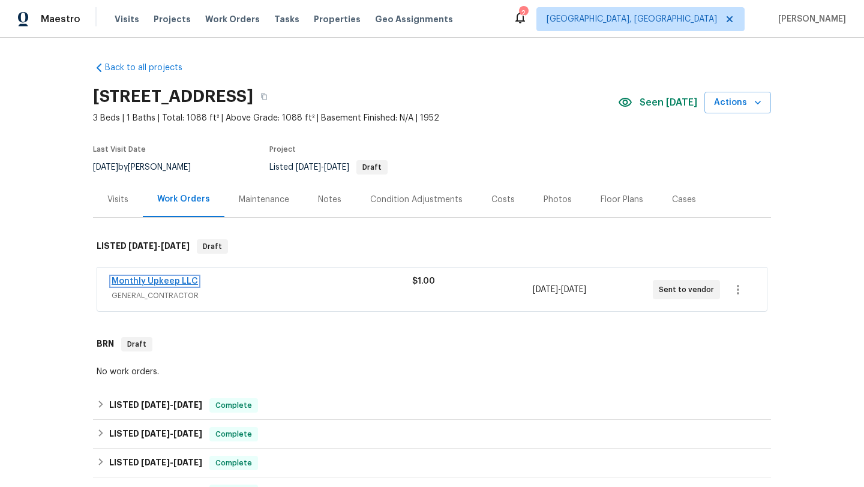
click at [164, 283] on link "Monthly Upkeep LLC" at bounding box center [155, 281] width 86 height 8
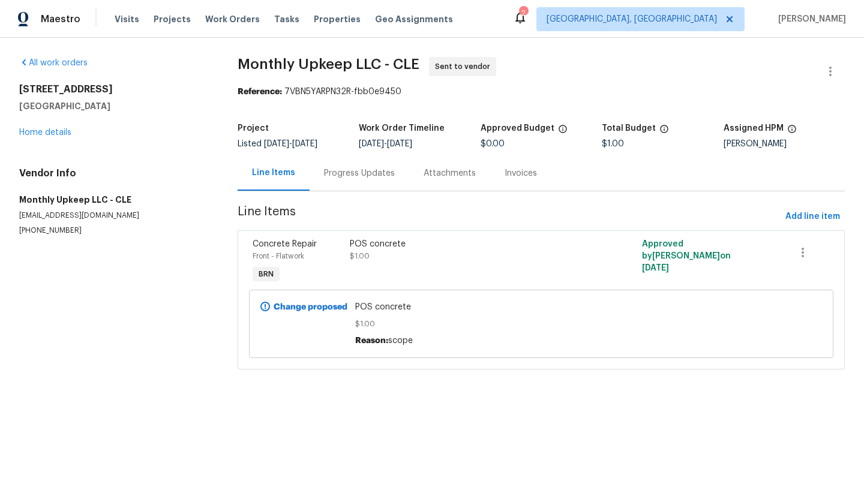
click at [301, 254] on span "Front - Flatwork" at bounding box center [279, 256] width 52 height 7
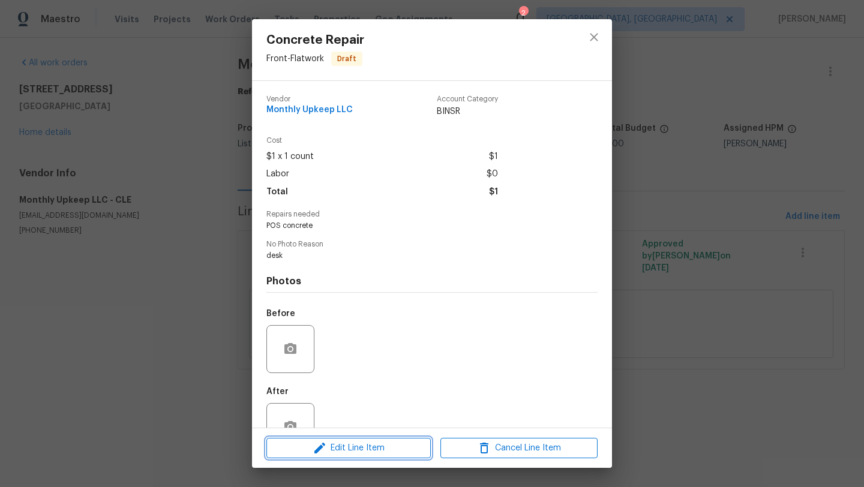
click at [311, 451] on span "Edit Line Item" at bounding box center [348, 448] width 157 height 15
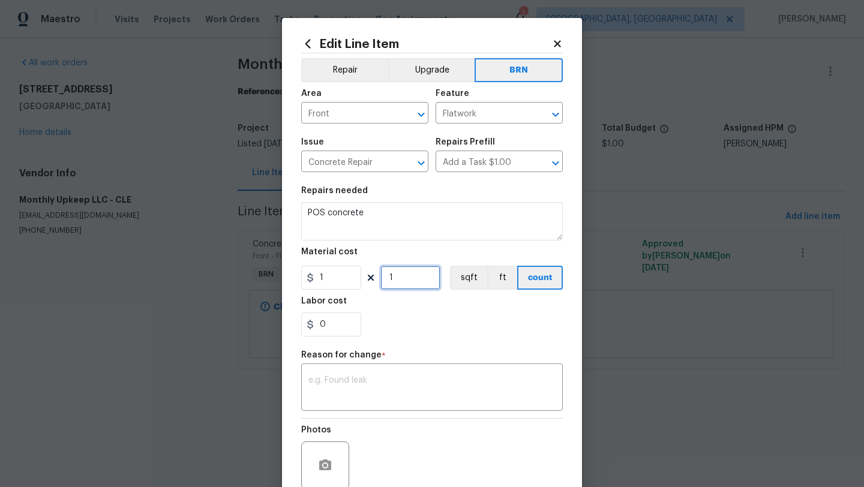
drag, startPoint x: 408, startPoint y: 283, endPoint x: 371, endPoint y: 282, distance: 36.6
click at [371, 282] on div "1 1 sqft ft count" at bounding box center [432, 278] width 262 height 24
type input "3000"
click at [351, 380] on textarea at bounding box center [431, 388] width 247 height 25
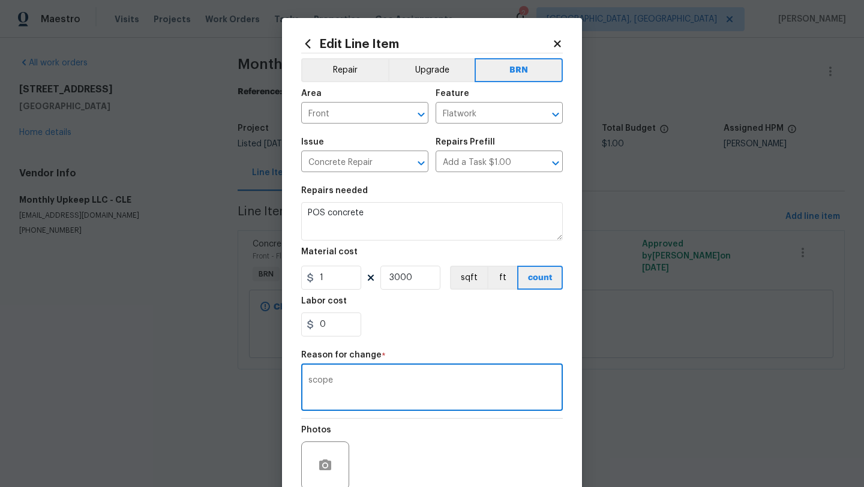
scroll to position [104, 0]
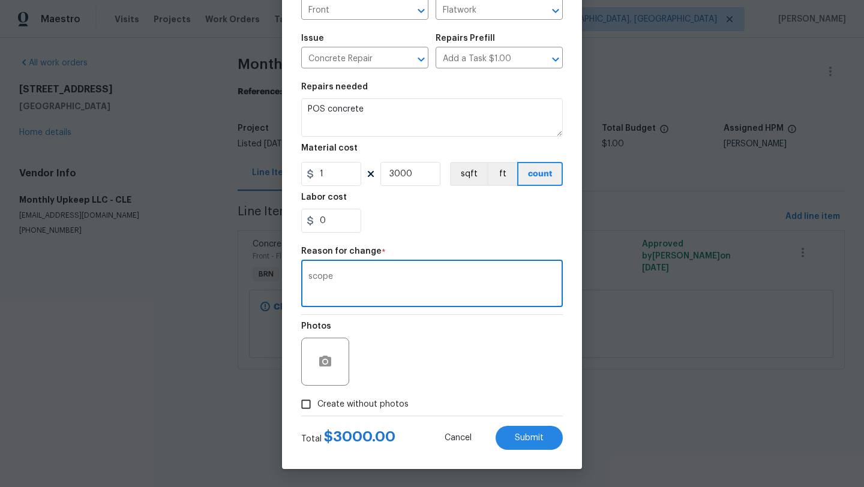
type textarea "scope"
click at [301, 401] on input "Create without photos" at bounding box center [306, 404] width 23 height 23
checkbox input "true"
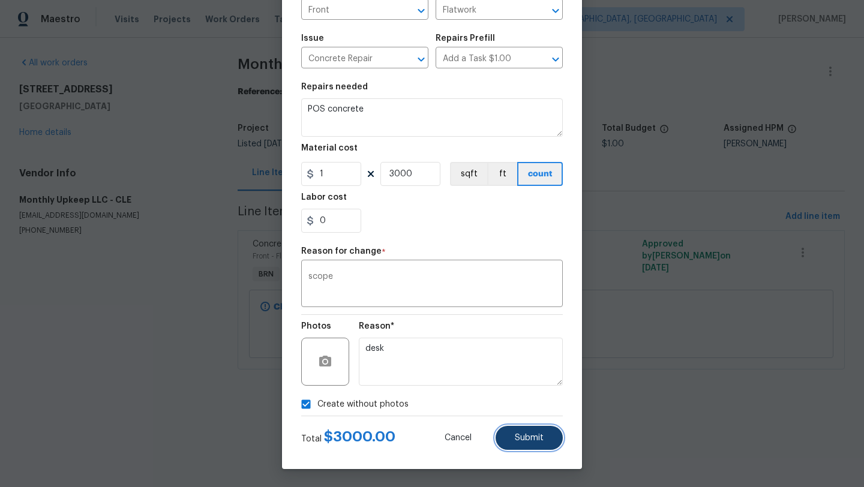
click at [521, 444] on button "Submit" at bounding box center [528, 438] width 67 height 24
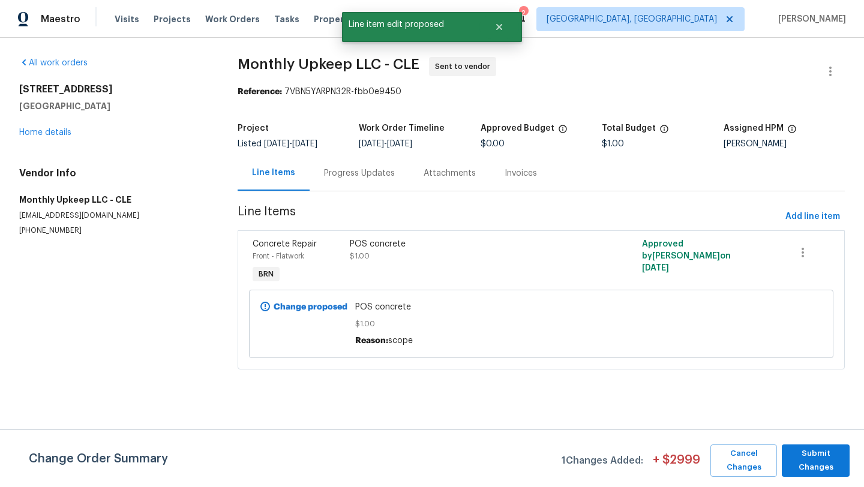
scroll to position [0, 0]
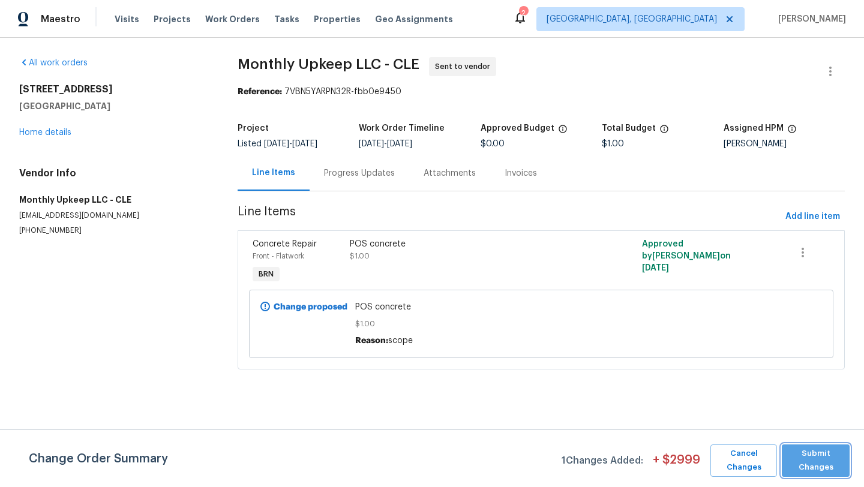
click at [811, 473] on span "Submit Changes" at bounding box center [816, 461] width 56 height 28
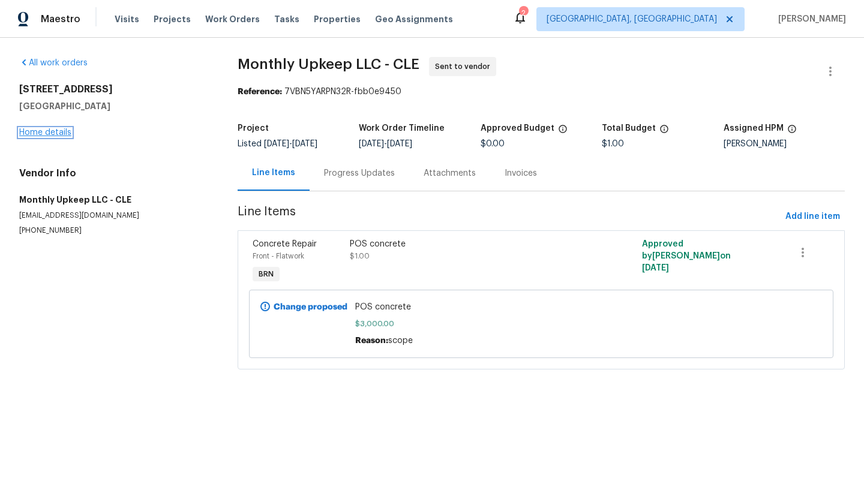
click at [50, 134] on link "Home details" at bounding box center [45, 132] width 52 height 8
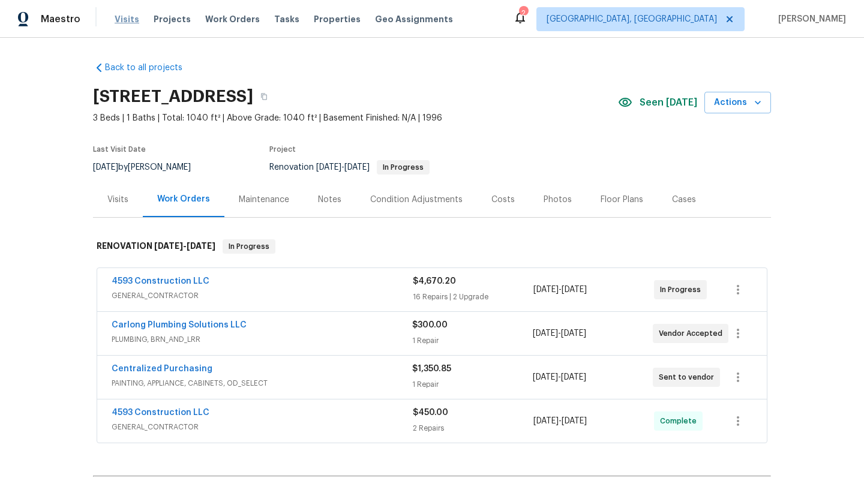
click at [124, 18] on span "Visits" at bounding box center [127, 19] width 25 height 12
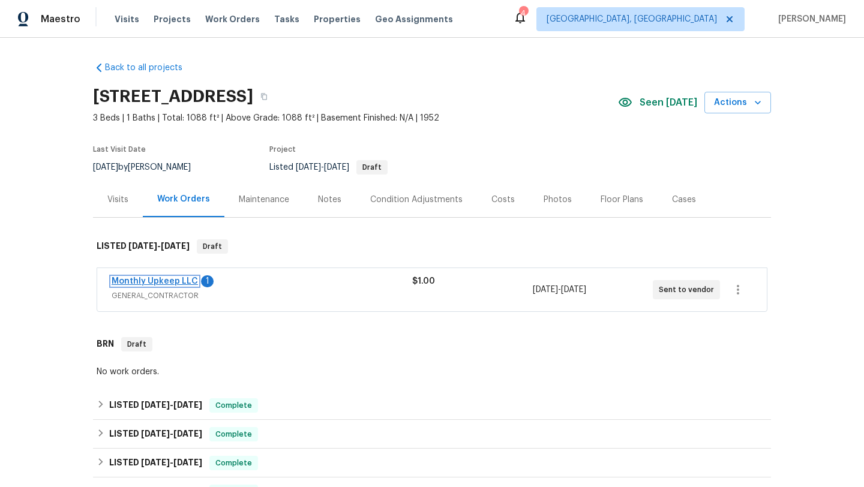
click at [142, 281] on link "Monthly Upkeep LLC" at bounding box center [155, 281] width 86 height 8
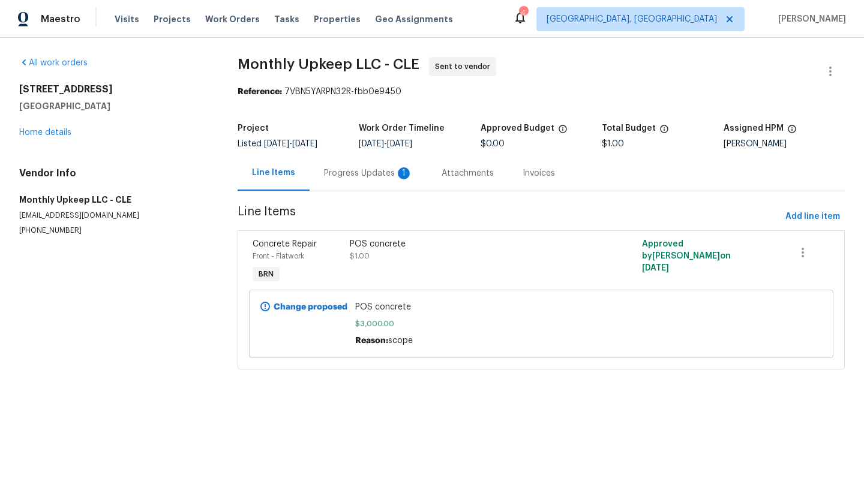
click at [344, 172] on div "Progress Updates 1" at bounding box center [368, 173] width 89 height 12
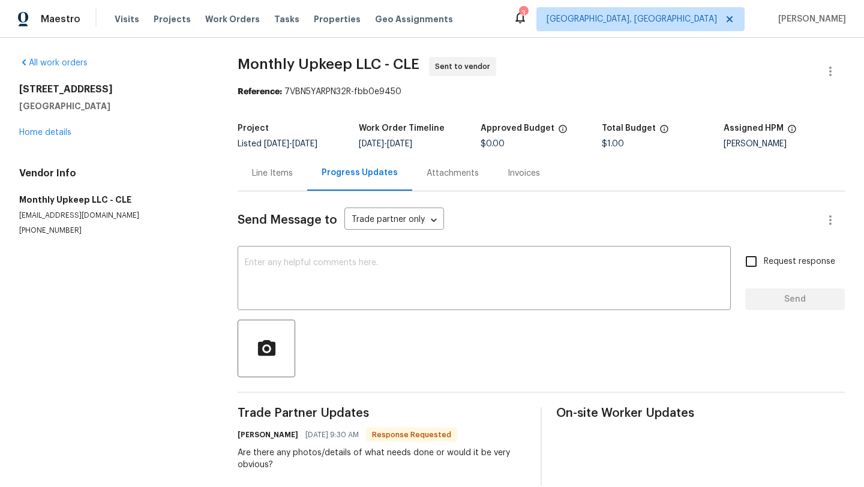
scroll to position [17, 0]
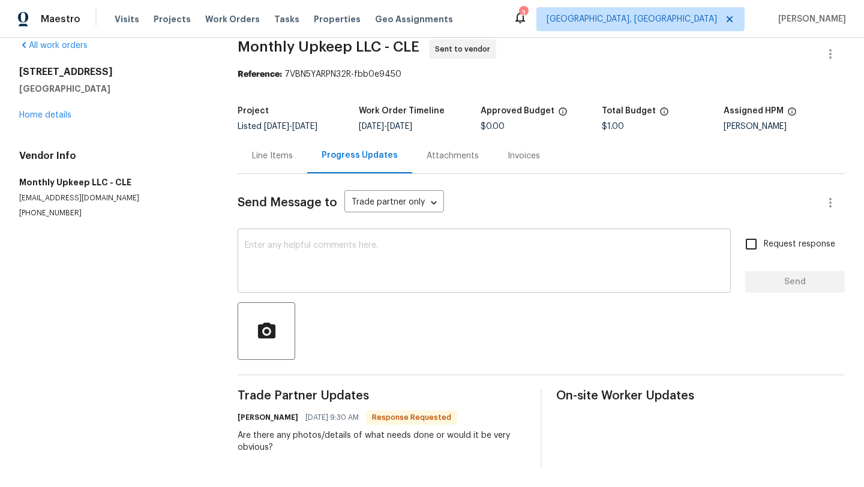
click at [318, 277] on textarea at bounding box center [484, 262] width 479 height 42
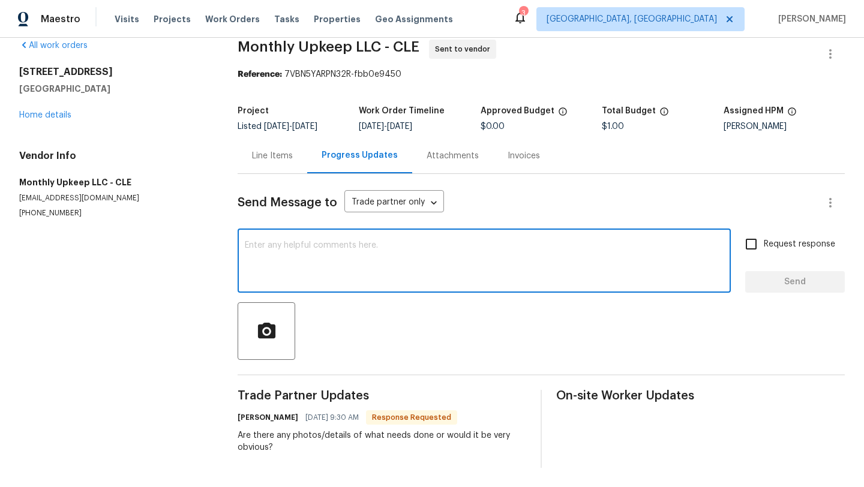
click at [299, 275] on textarea at bounding box center [484, 262] width 479 height 42
type textarea "J"
type textarea "O"
type textarea "Y"
type textarea "I"
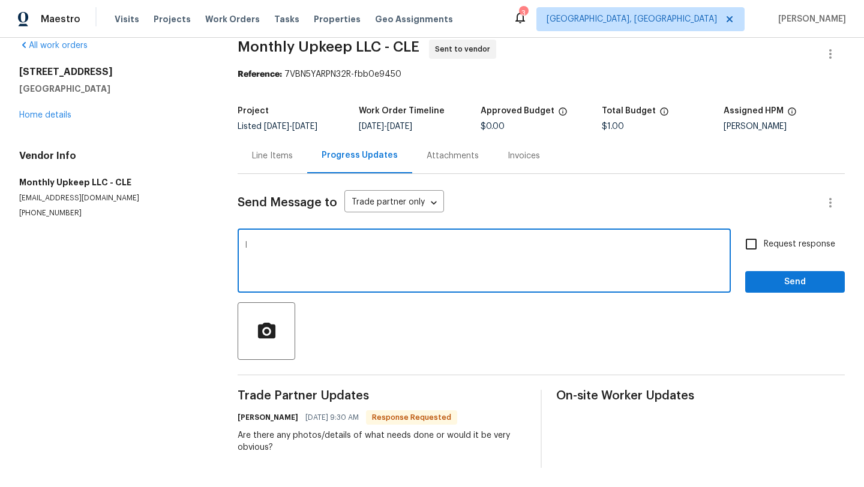
type textarea "I"
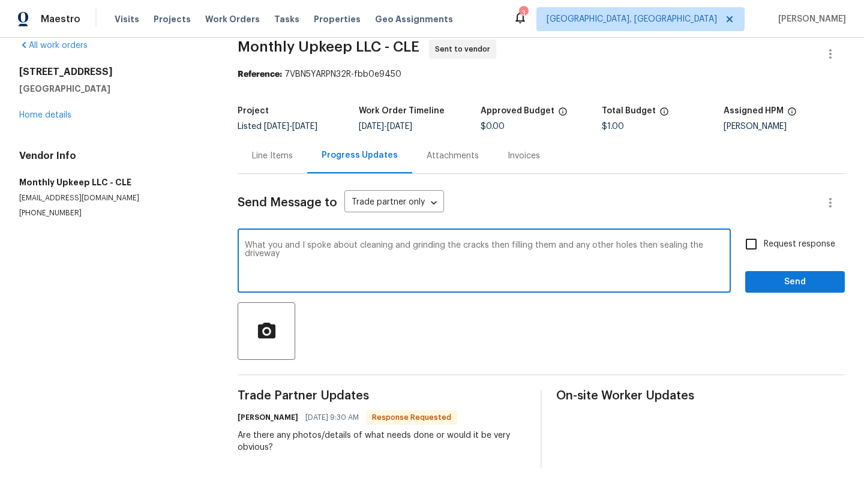
type textarea "What you and I spoke about cleaning and grinding the cracks then filling them a…"
click at [759, 284] on span "Send" at bounding box center [795, 282] width 80 height 15
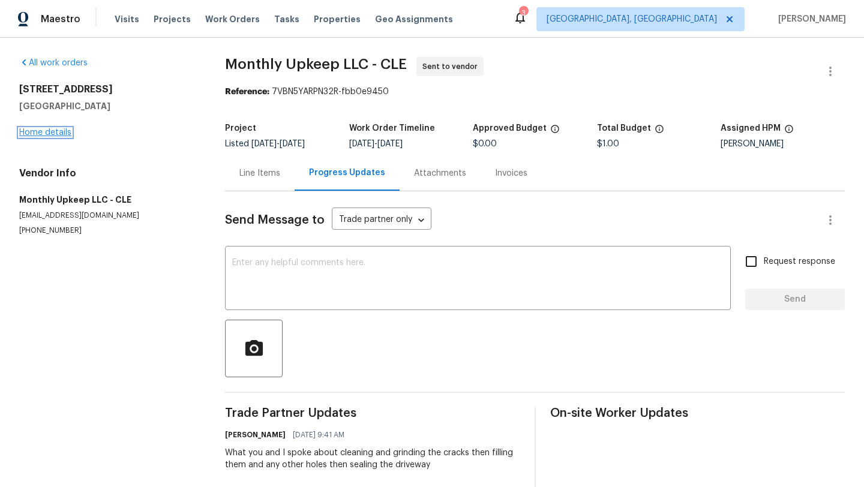
click at [28, 134] on link "Home details" at bounding box center [45, 132] width 52 height 8
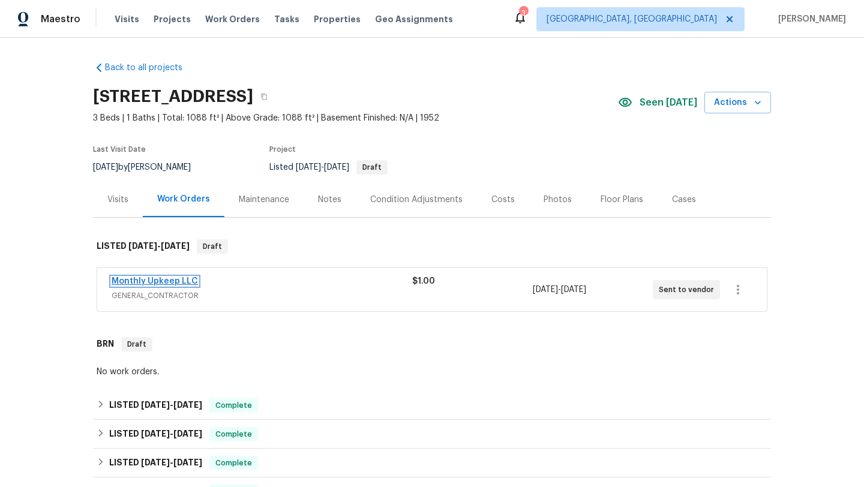
click at [156, 281] on link "Monthly Upkeep LLC" at bounding box center [155, 281] width 86 height 8
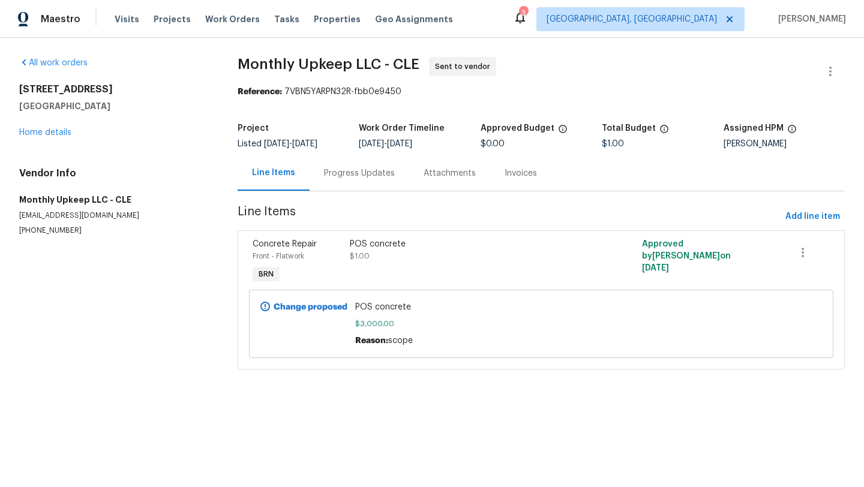
click at [387, 268] on div "POS concrete $1.00" at bounding box center [468, 262] width 244 height 55
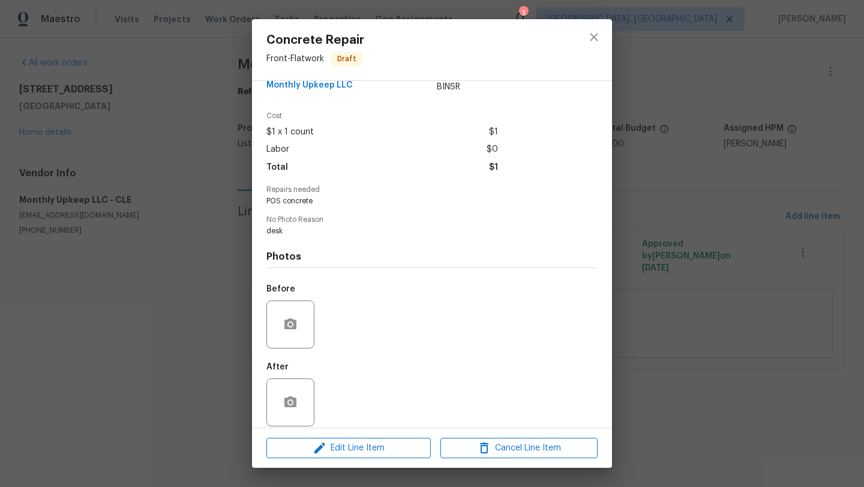
scroll to position [27, 0]
click at [292, 319] on icon "button" at bounding box center [290, 321] width 12 height 11
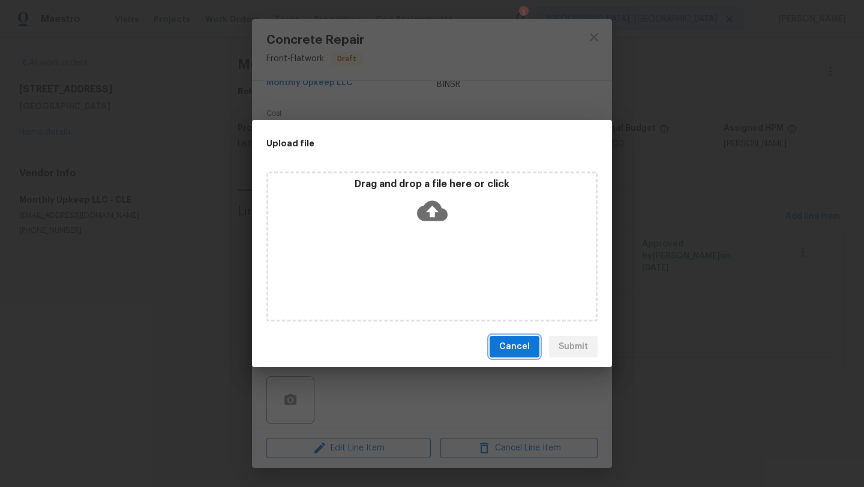
click at [513, 347] on span "Cancel" at bounding box center [514, 346] width 31 height 15
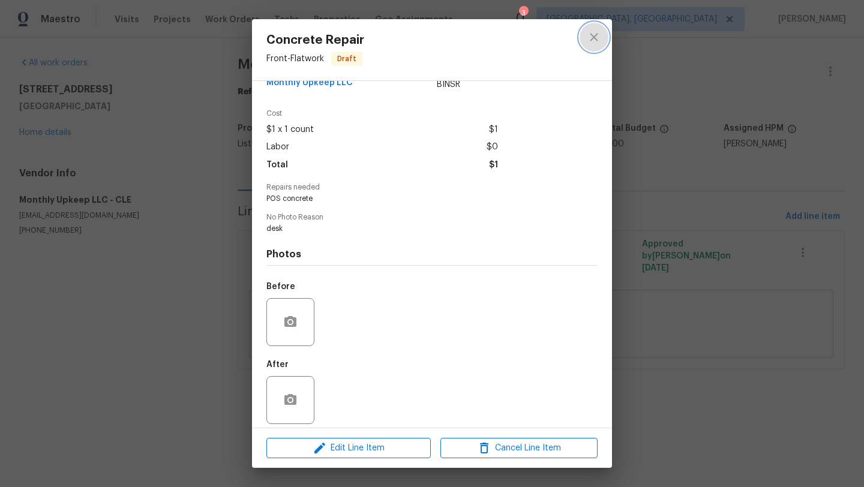
click at [596, 40] on icon "close" at bounding box center [594, 37] width 8 height 8
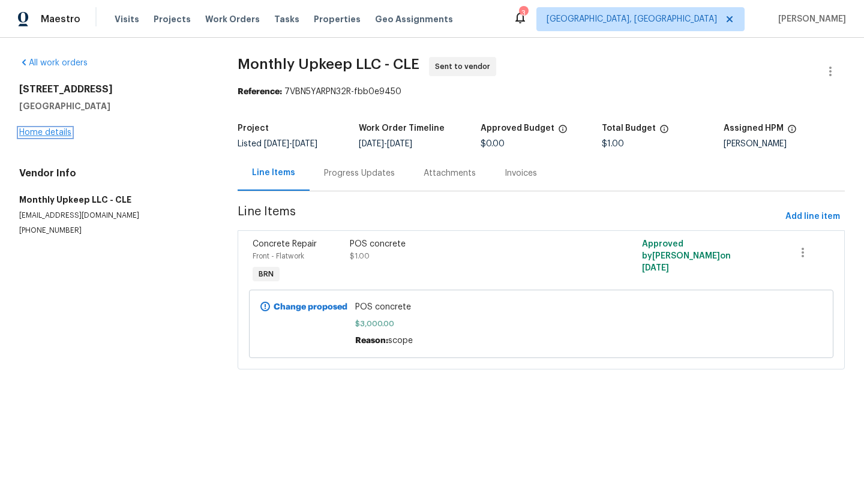
click at [38, 130] on link "Home details" at bounding box center [45, 132] width 52 height 8
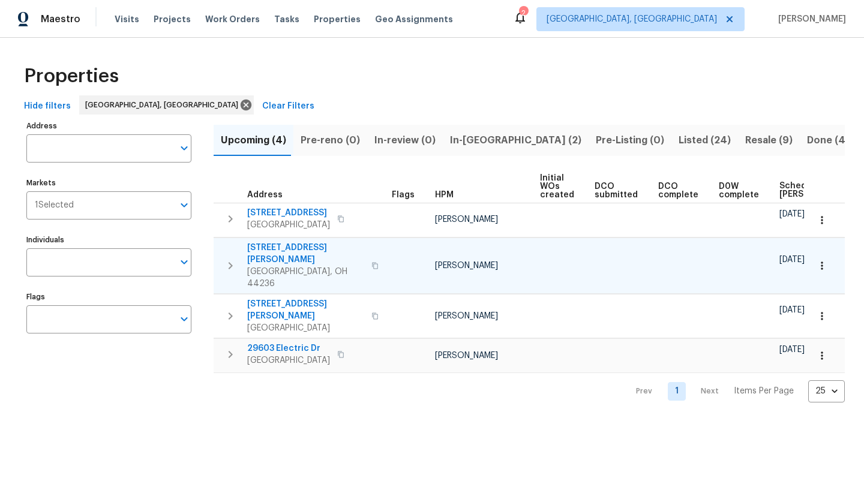
scroll to position [0, 134]
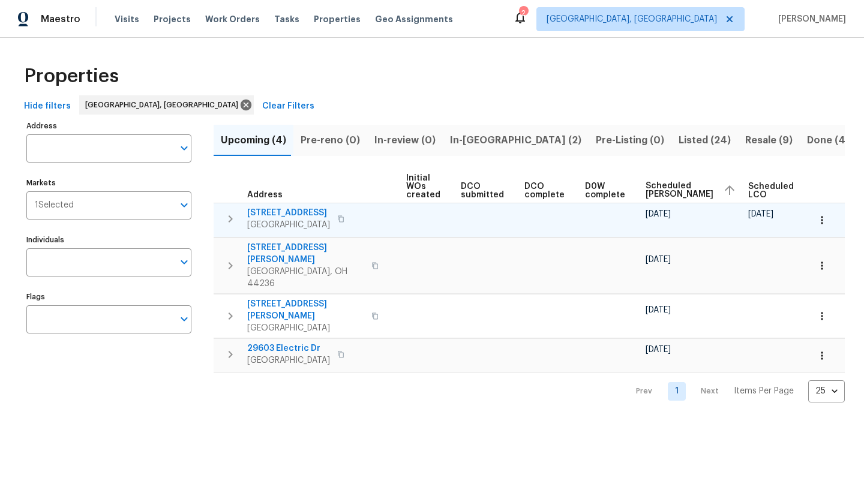
click at [270, 214] on span "167 Prestwyck Ln" at bounding box center [288, 213] width 83 height 12
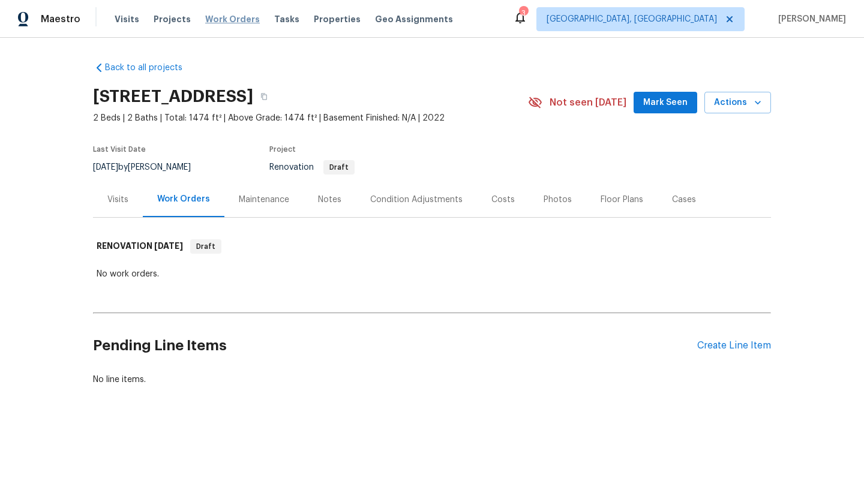
click at [224, 16] on span "Work Orders" at bounding box center [232, 19] width 55 height 12
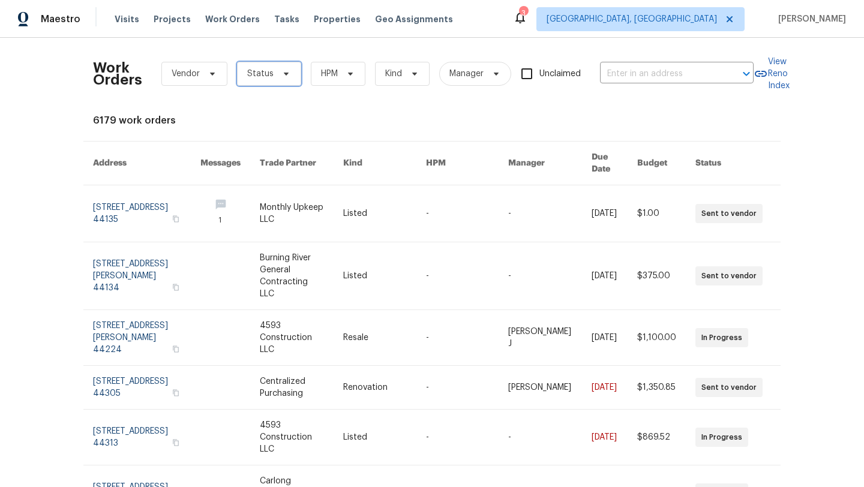
click at [291, 78] on span "Status" at bounding box center [269, 74] width 64 height 24
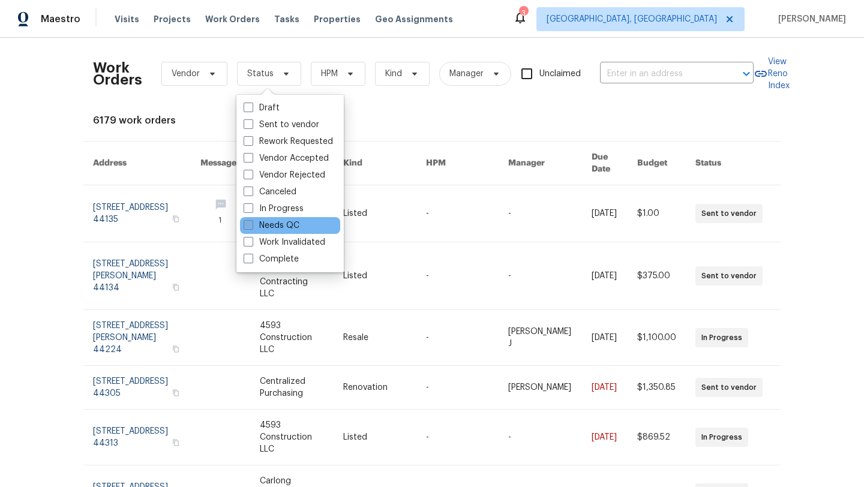
click at [275, 223] on label "Needs QC" at bounding box center [272, 226] width 56 height 12
click at [251, 223] on input "Needs QC" at bounding box center [248, 224] width 8 height 8
checkbox input "true"
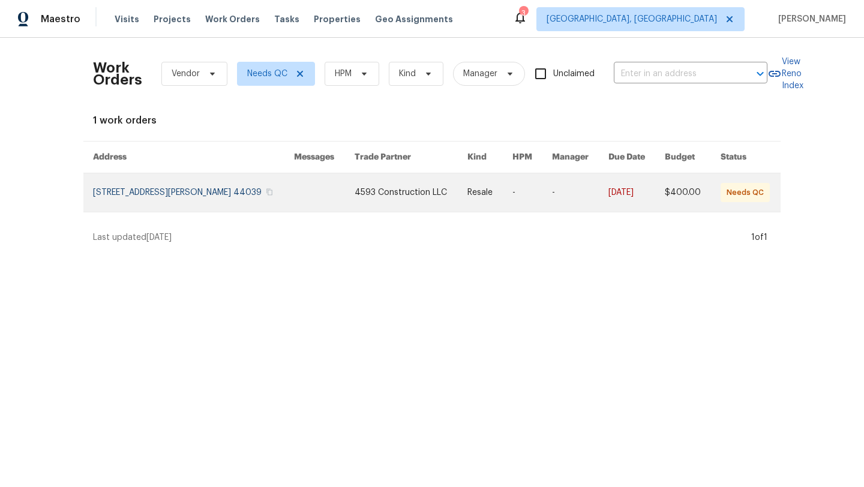
click at [171, 200] on link at bounding box center [193, 192] width 201 height 38
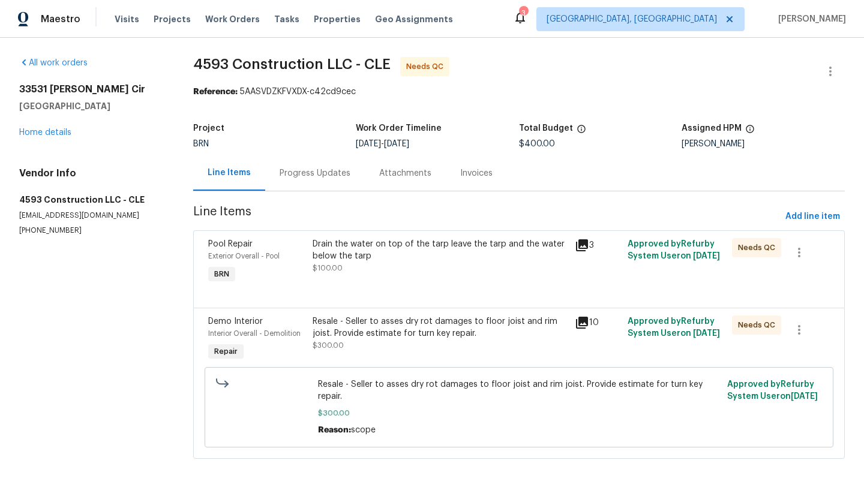
click at [303, 177] on div "Progress Updates" at bounding box center [315, 173] width 71 height 12
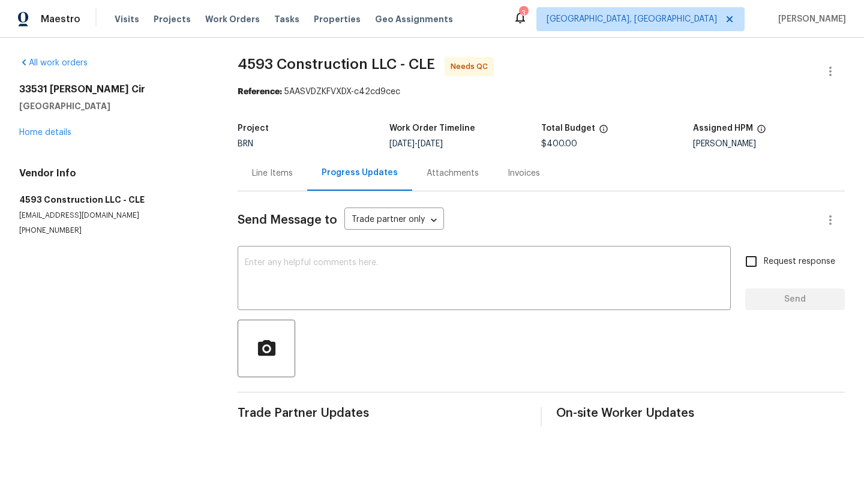
click at [259, 175] on div "Line Items" at bounding box center [272, 173] width 41 height 12
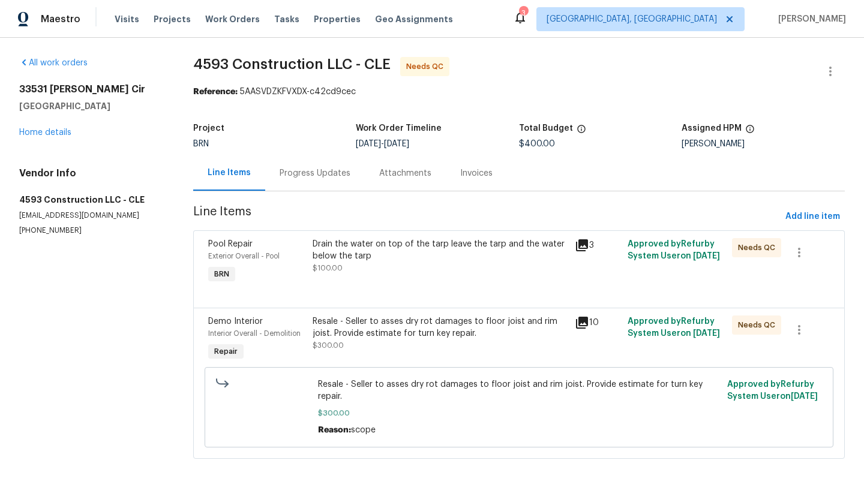
click at [372, 264] on div "Drain the water on top of the tarp leave the tarp and the water below the tarp …" at bounding box center [439, 256] width 255 height 36
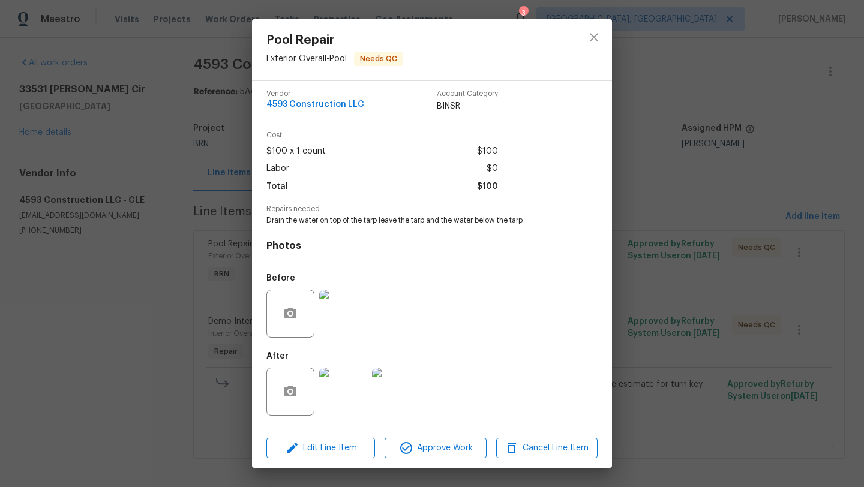
scroll to position [5, 0]
click at [597, 38] on icon "close" at bounding box center [594, 37] width 14 height 14
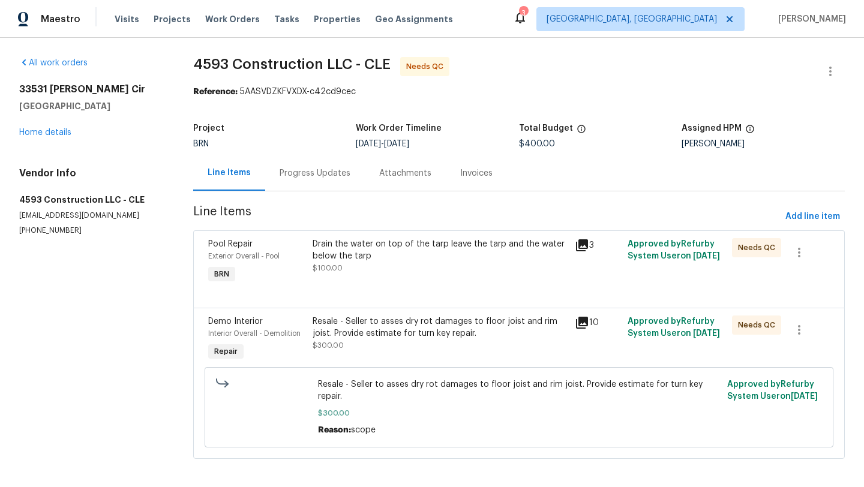
click at [402, 326] on div "Resale - Seller to asses dry rot damages to floor joist and rim joist. Provide …" at bounding box center [439, 327] width 255 height 24
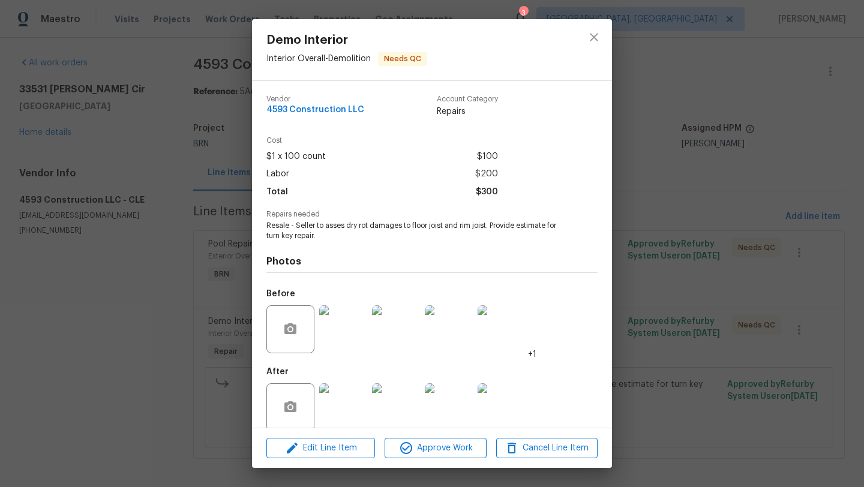
click at [338, 398] on img at bounding box center [343, 407] width 48 height 48
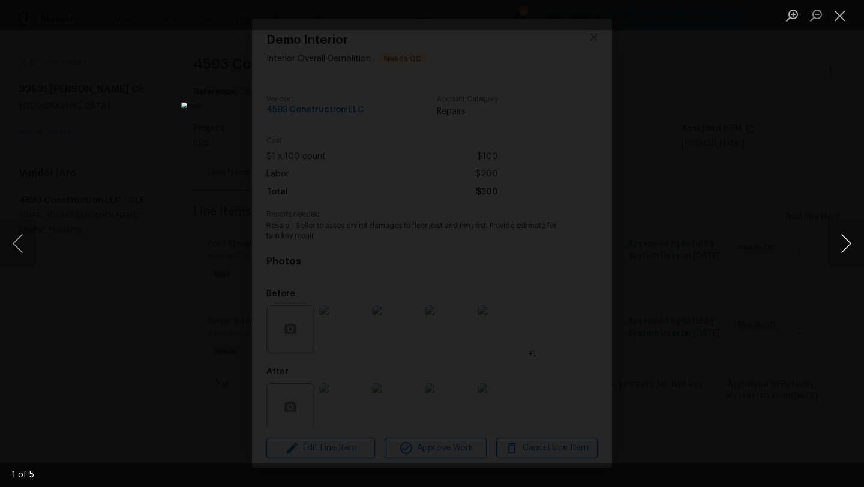
click at [850, 243] on button "Next image" at bounding box center [846, 244] width 36 height 48
click at [850, 244] on button "Next image" at bounding box center [846, 244] width 36 height 48
click at [855, 239] on button "Next image" at bounding box center [846, 244] width 36 height 48
click at [847, 244] on button "Next image" at bounding box center [846, 244] width 36 height 48
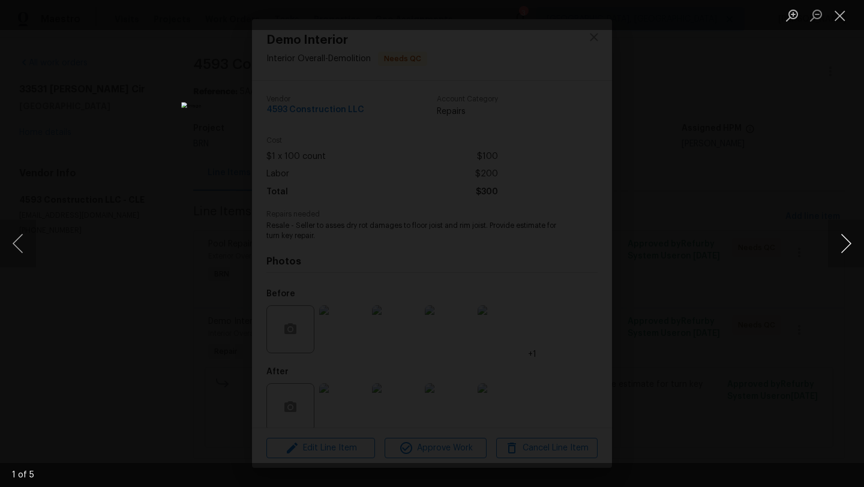
click at [847, 244] on button "Next image" at bounding box center [846, 244] width 36 height 48
click at [851, 252] on button "Next image" at bounding box center [846, 244] width 36 height 48
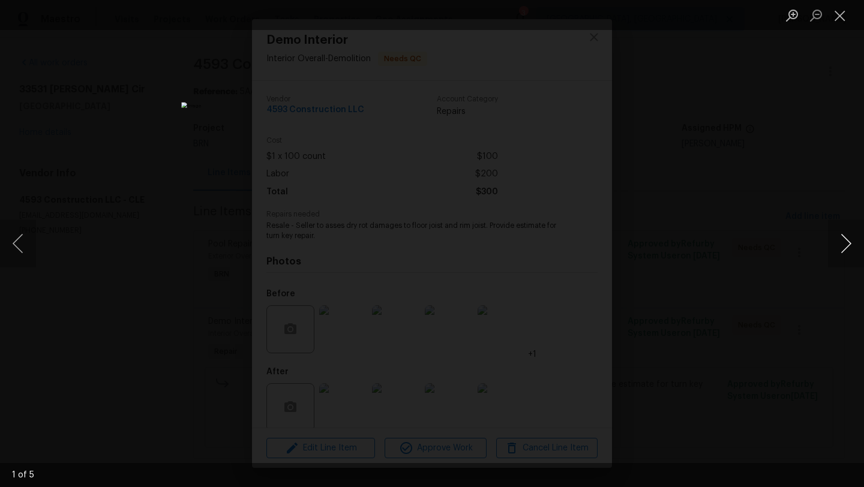
click at [851, 252] on button "Next image" at bounding box center [846, 244] width 36 height 48
